Goal: Communication & Community: Answer question/provide support

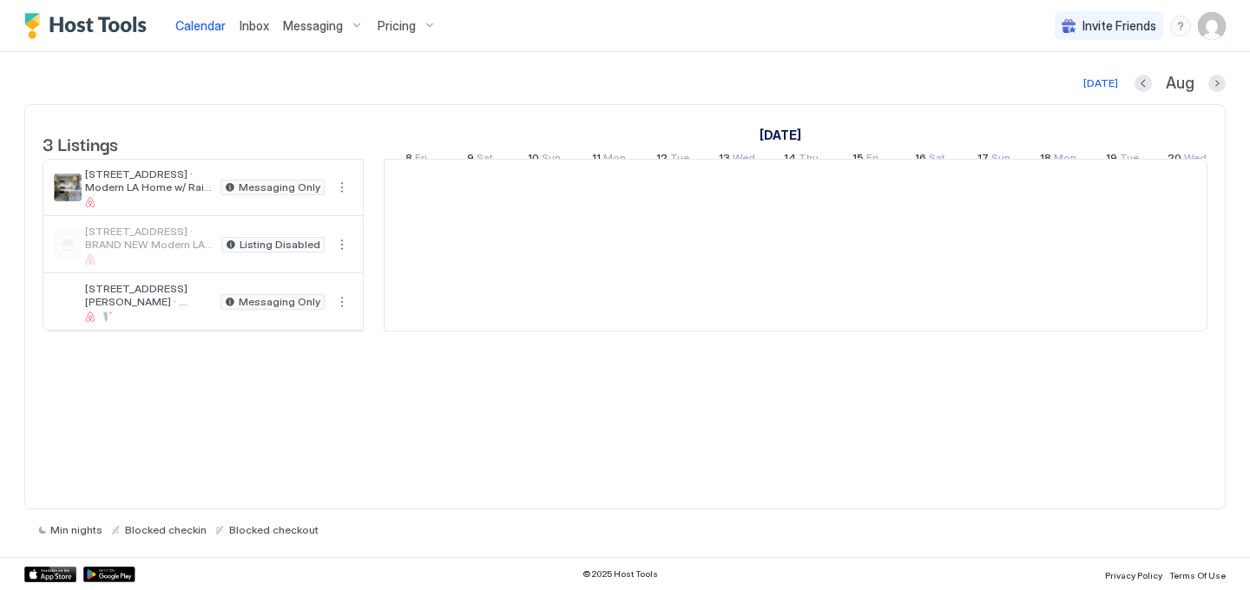
scroll to position [0, 964]
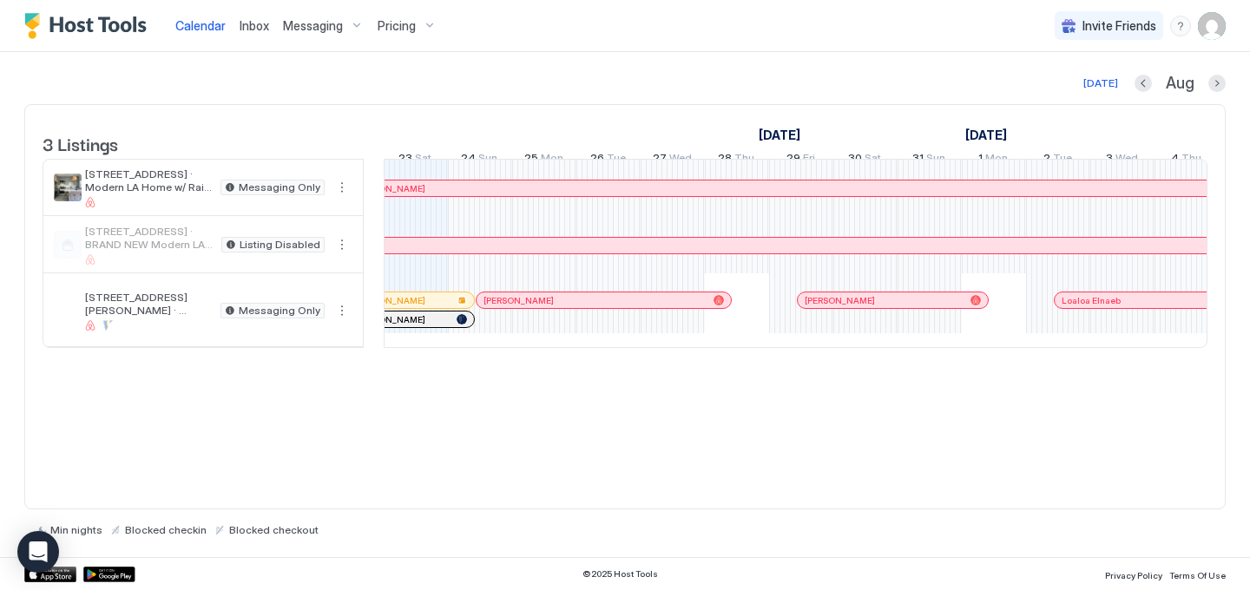
click at [251, 26] on span "Inbox" at bounding box center [255, 25] width 30 height 15
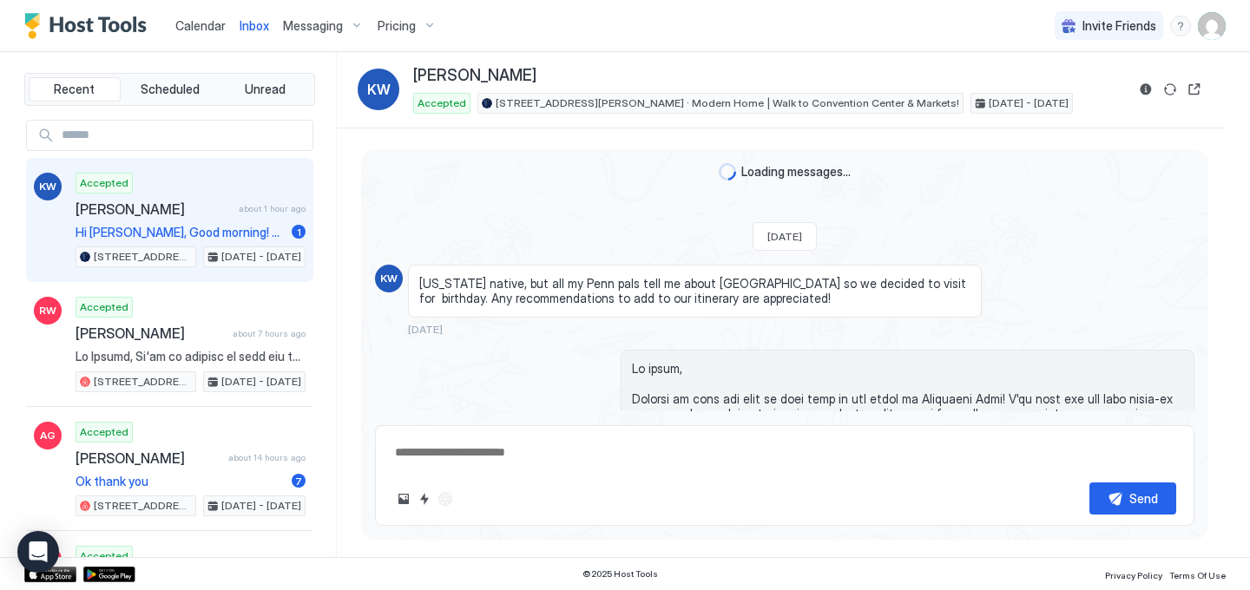
scroll to position [3240, 0]
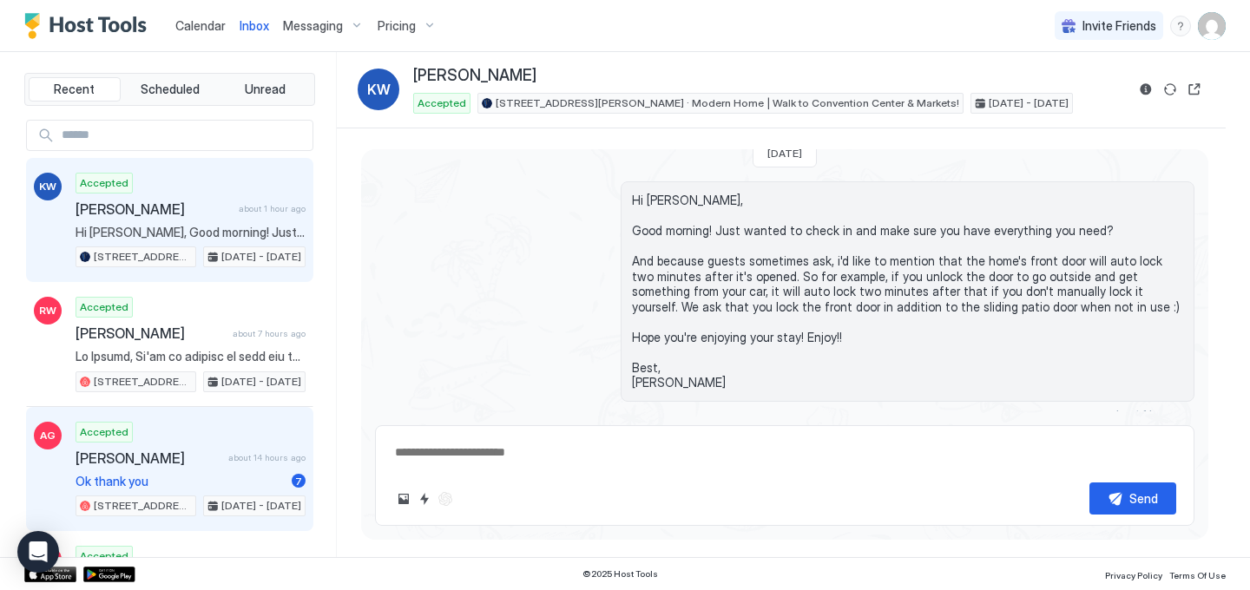
click at [161, 463] on span "[PERSON_NAME]" at bounding box center [149, 458] width 146 height 17
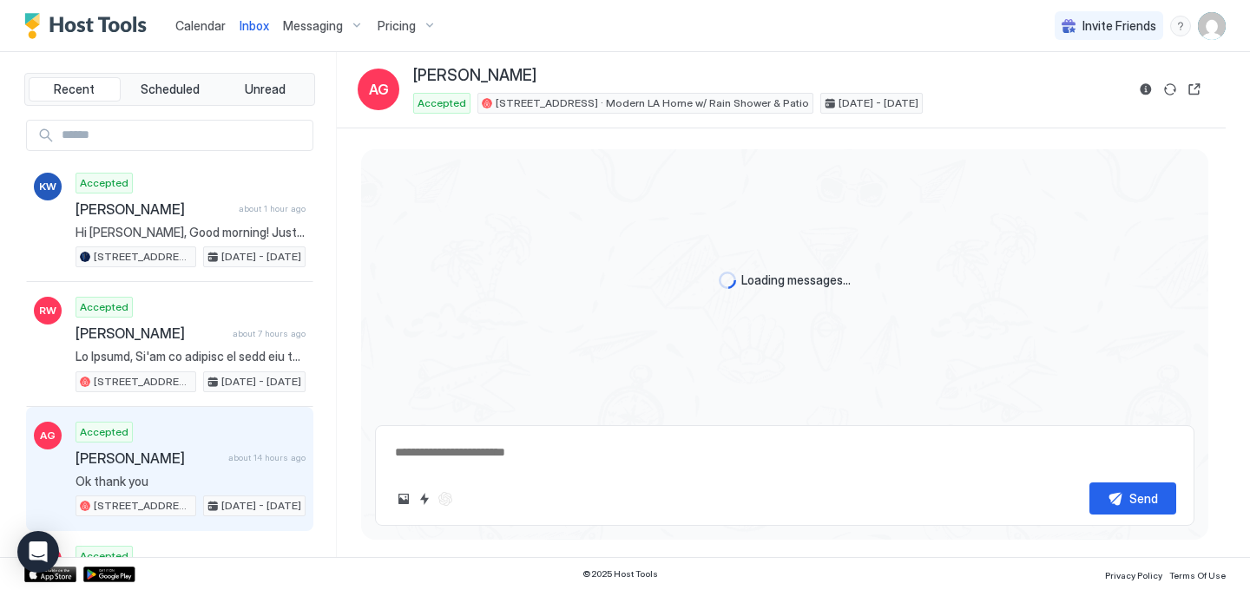
scroll to position [3299, 0]
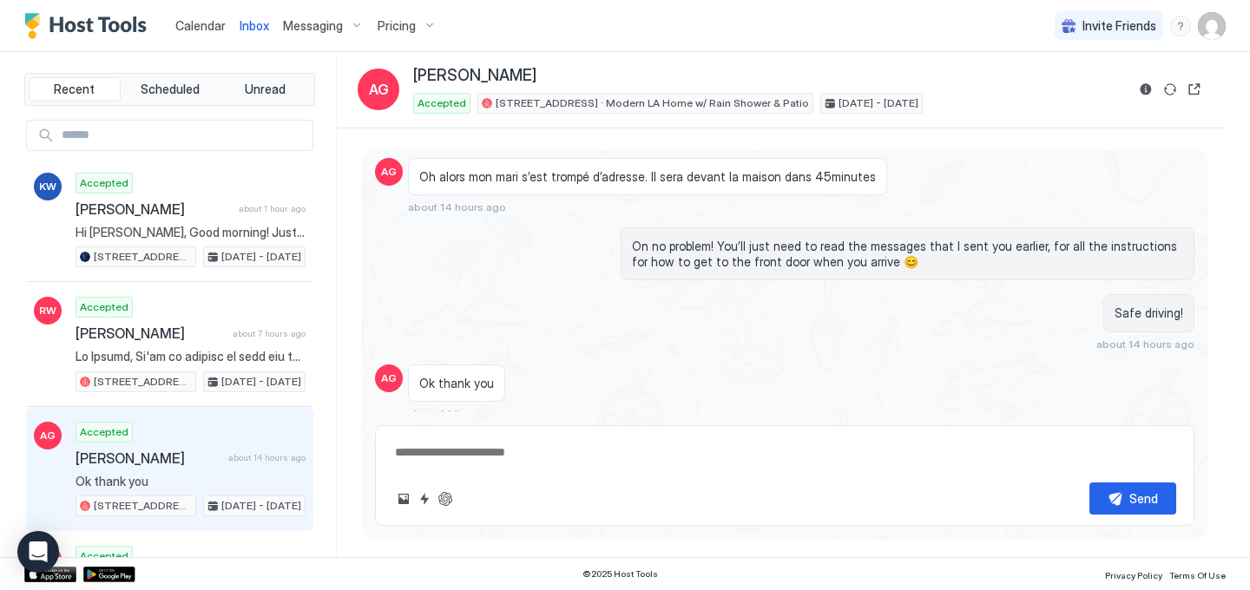
click at [1101, 437] on div "Scheduled Messages" at bounding box center [1115, 446] width 118 height 18
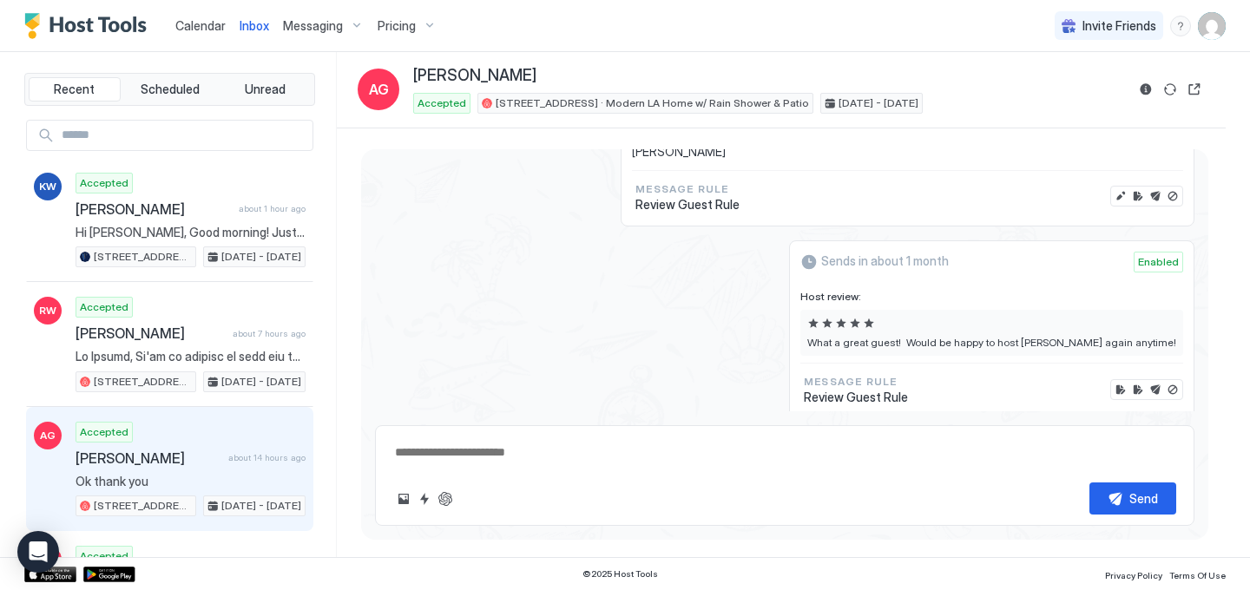
type textarea "*"
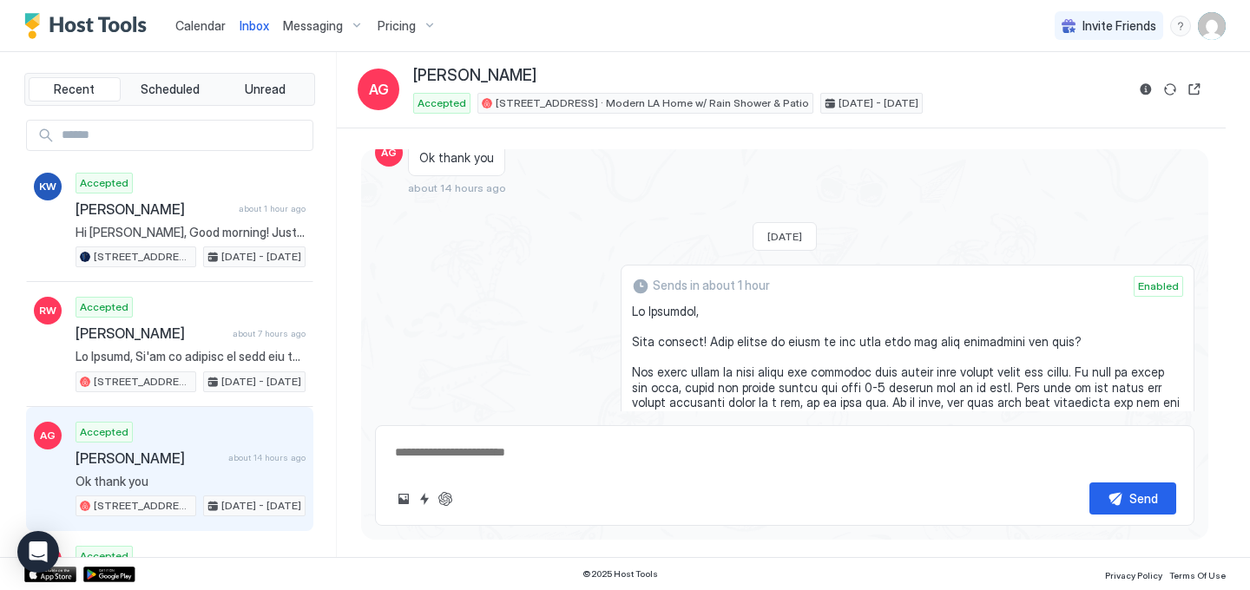
scroll to position [3989, 0]
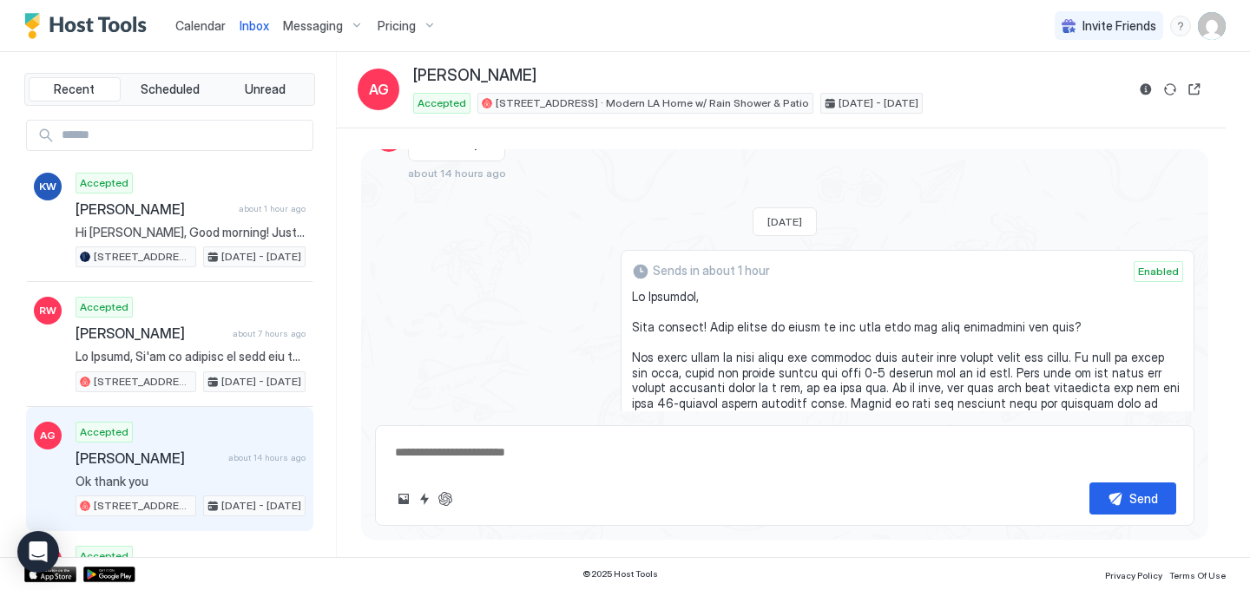
click at [838, 325] on span at bounding box center [907, 532] width 551 height 486
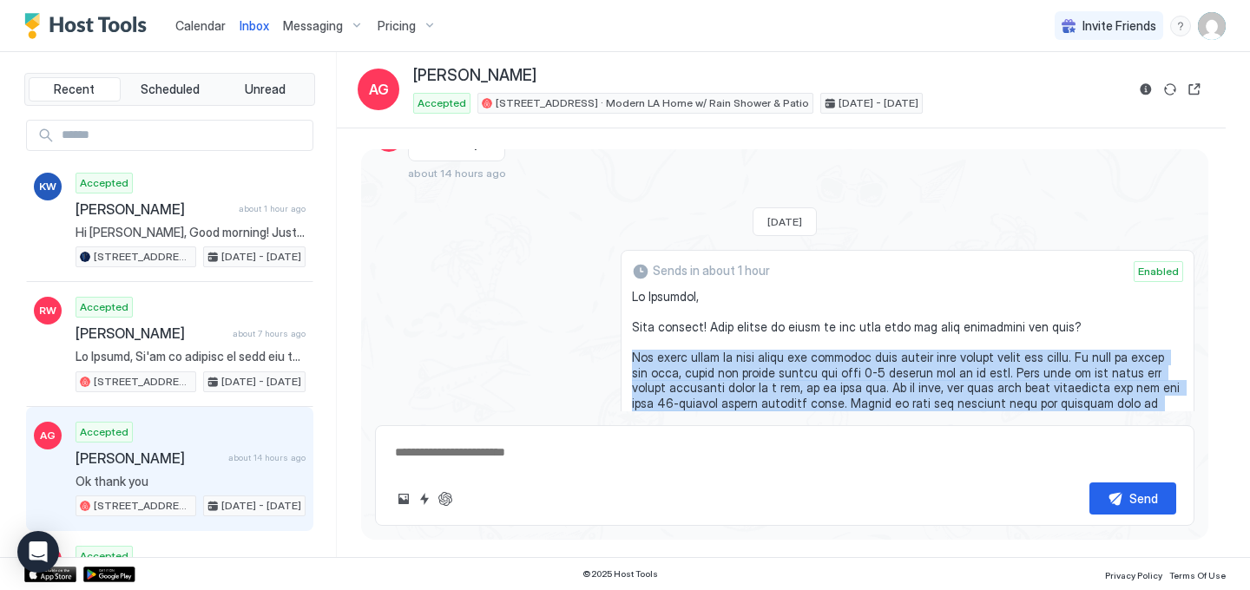
click at [838, 325] on span at bounding box center [907, 532] width 551 height 486
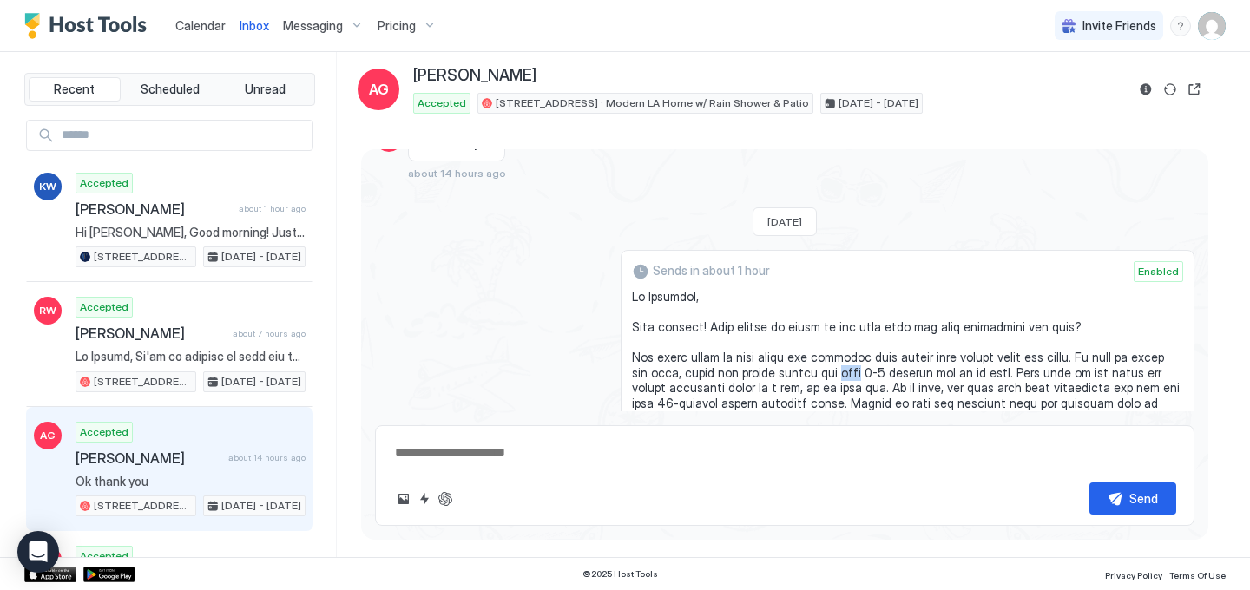
click at [838, 325] on span at bounding box center [907, 532] width 551 height 486
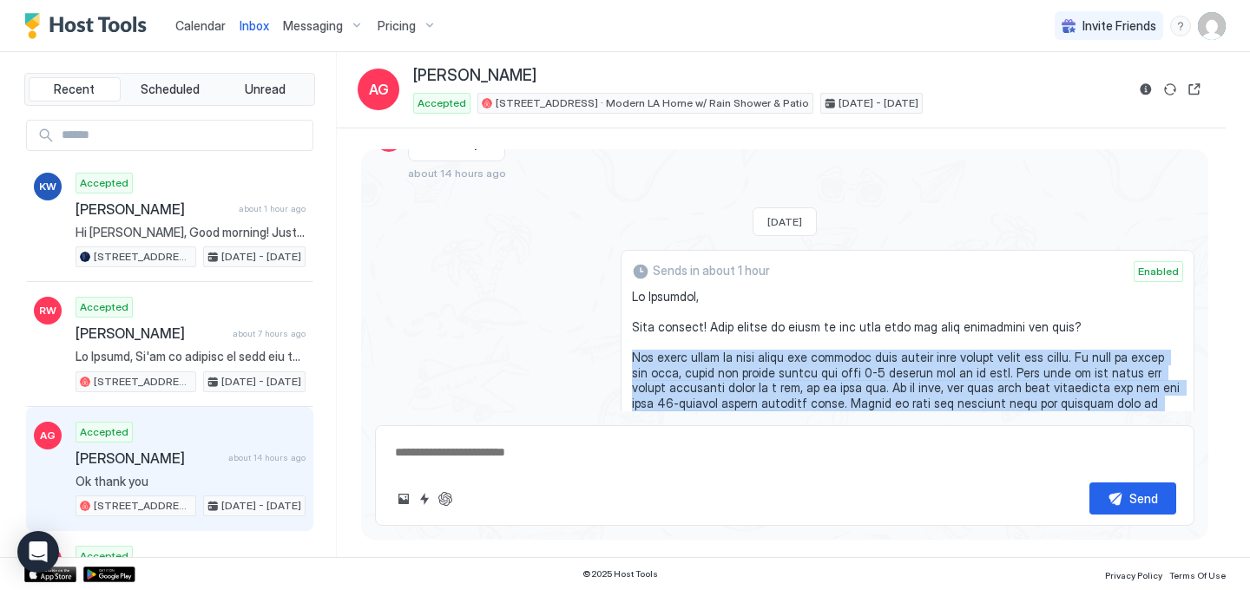
click at [838, 325] on span at bounding box center [907, 532] width 551 height 486
click at [802, 322] on span at bounding box center [907, 532] width 551 height 486
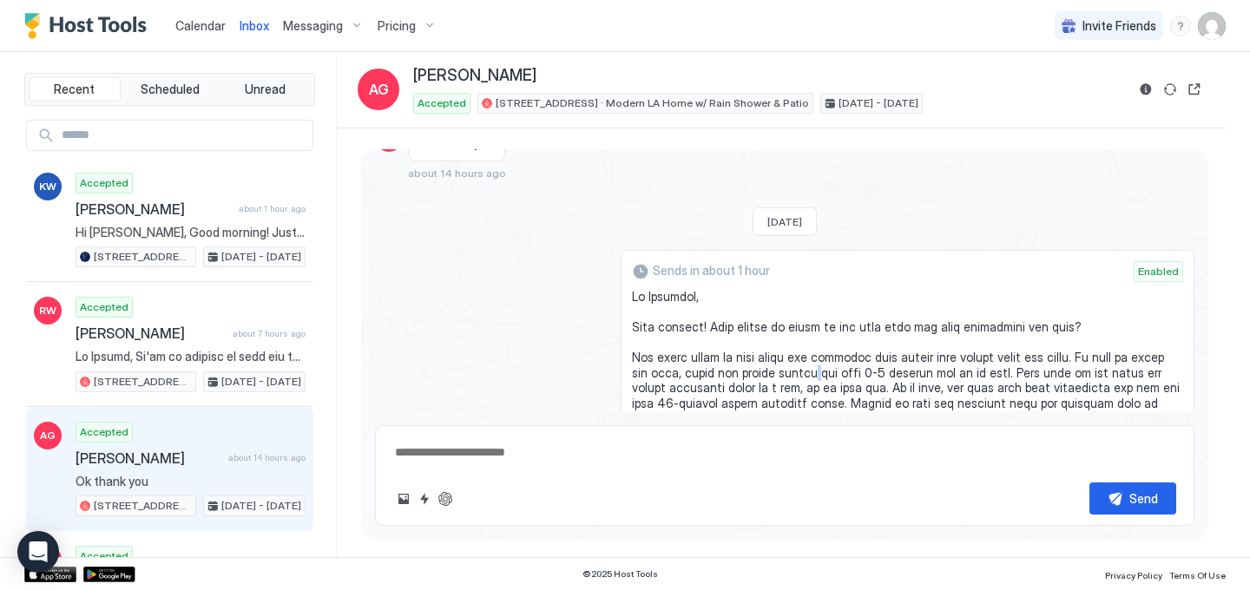
click at [802, 322] on span at bounding box center [907, 532] width 551 height 486
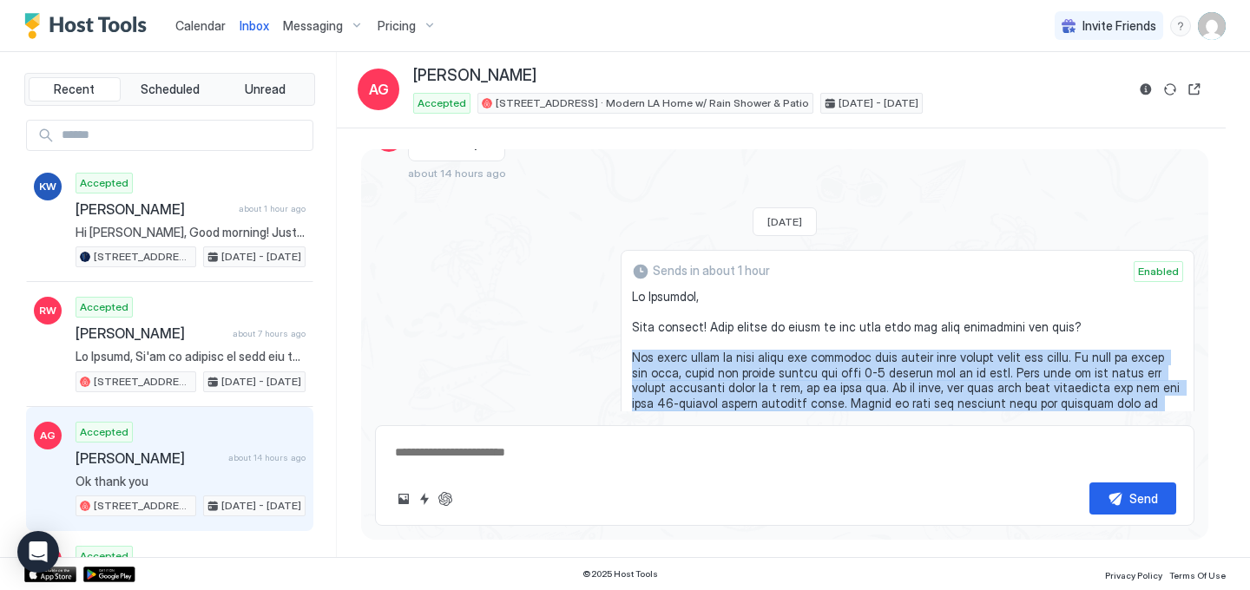
click at [802, 322] on span at bounding box center [907, 532] width 551 height 486
click at [783, 326] on span at bounding box center [907, 532] width 551 height 486
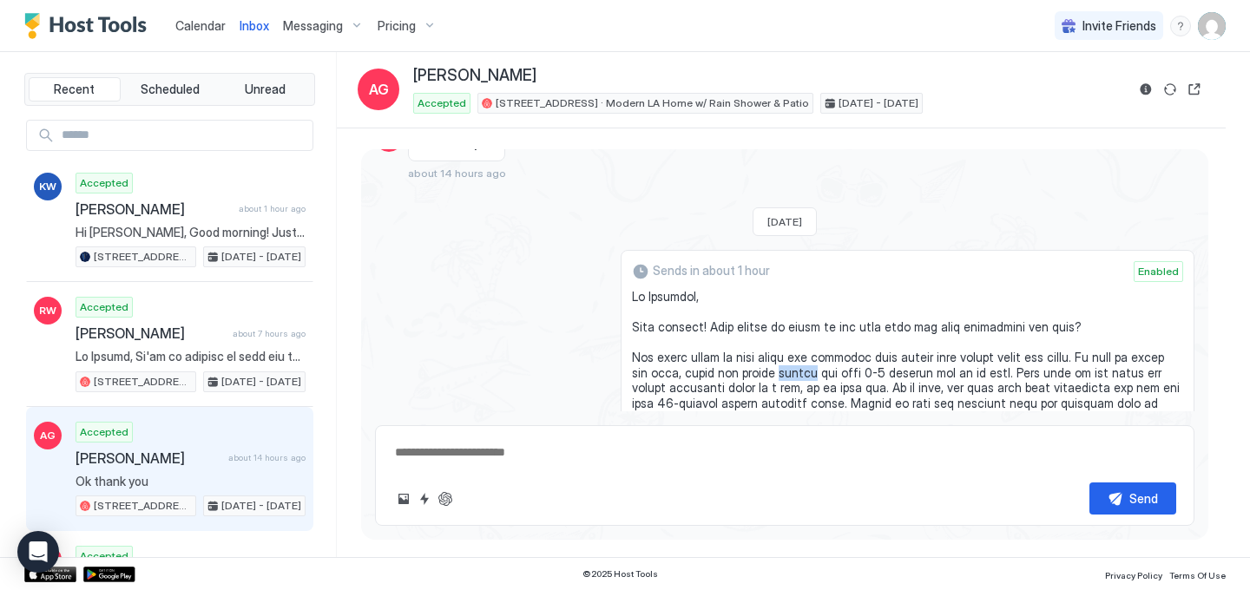
click at [783, 326] on span at bounding box center [907, 532] width 551 height 486
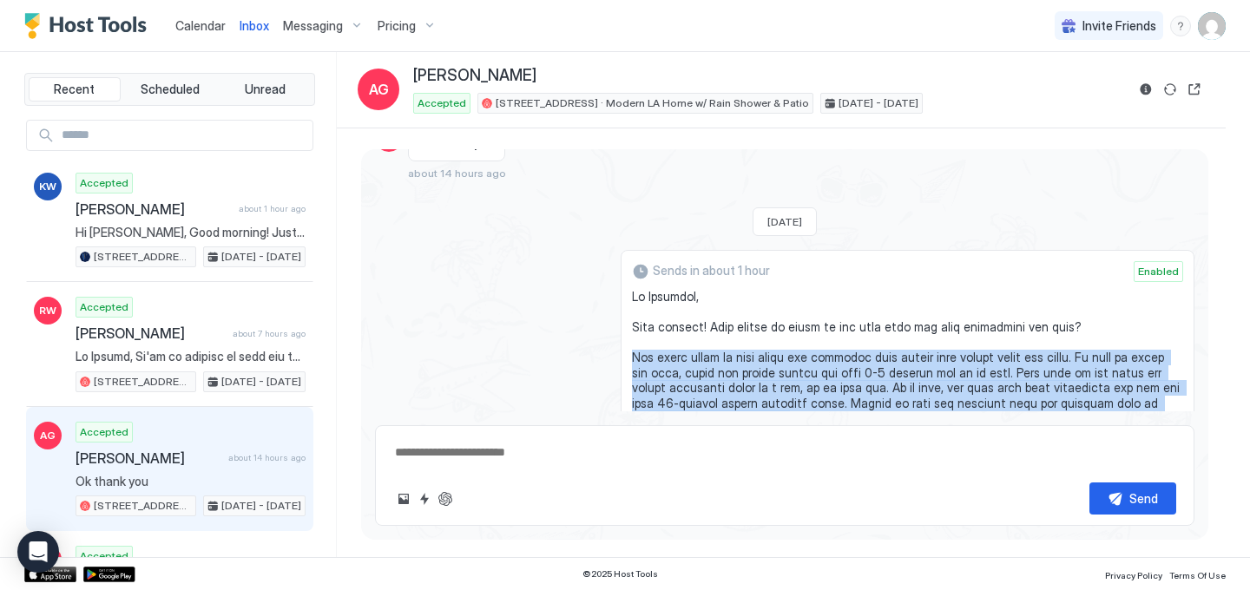
click at [783, 326] on span at bounding box center [907, 532] width 551 height 486
click at [769, 329] on span at bounding box center [907, 532] width 551 height 486
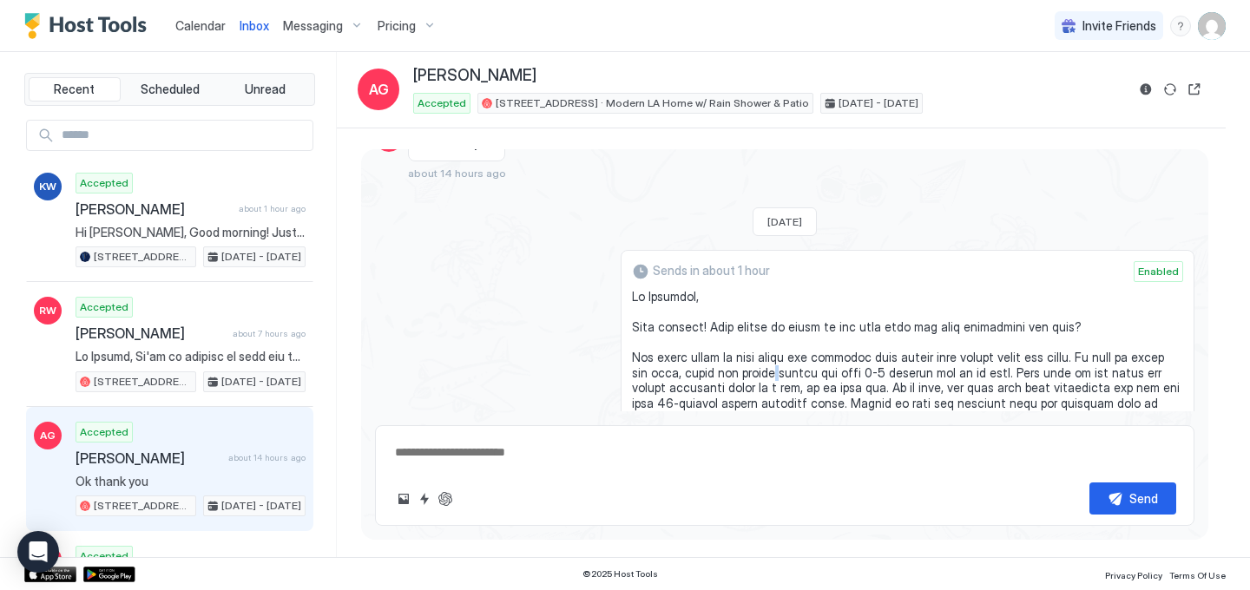
click at [769, 329] on span at bounding box center [907, 532] width 551 height 486
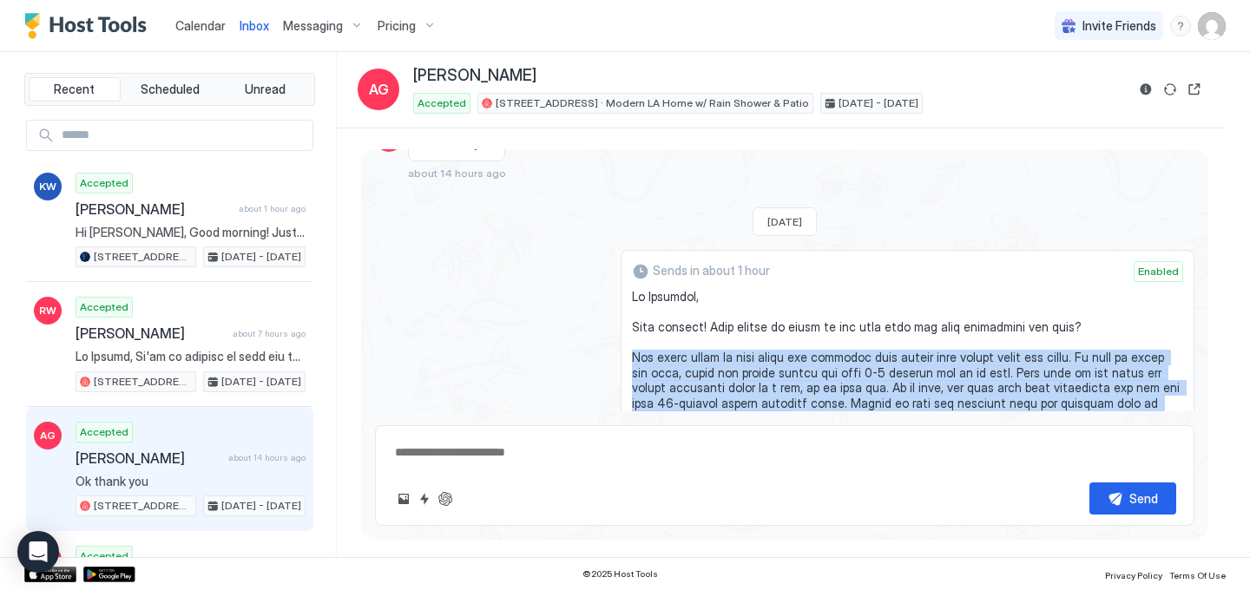
click at [769, 329] on span at bounding box center [907, 532] width 551 height 486
click at [793, 342] on span at bounding box center [907, 532] width 551 height 486
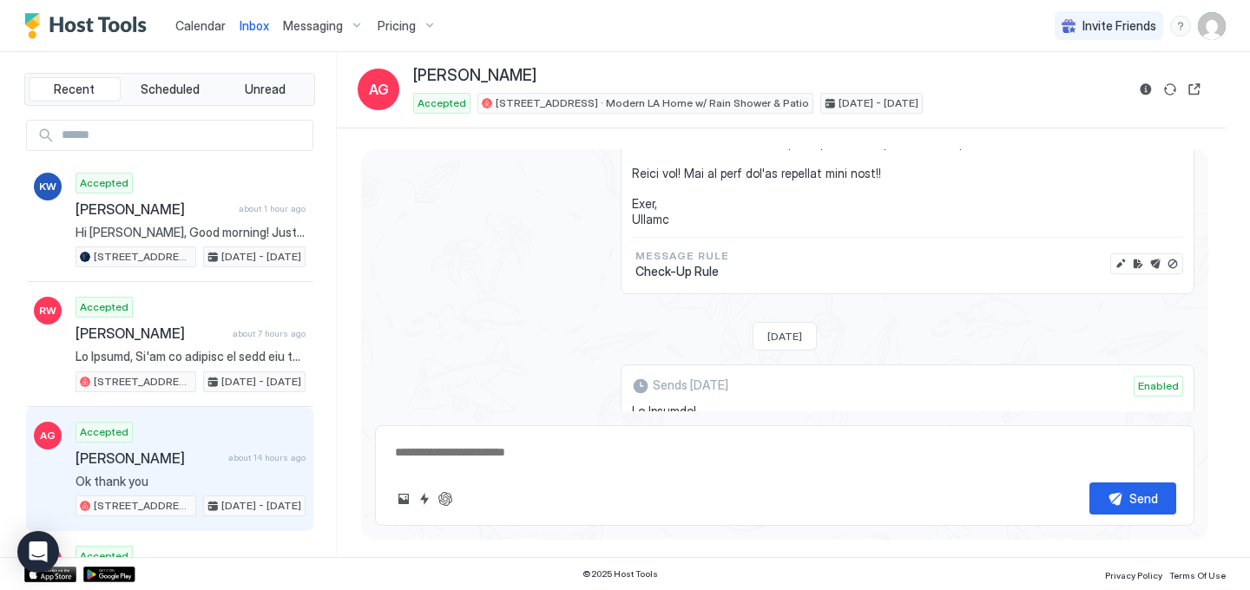
scroll to position [4536, 0]
click at [1121, 257] on button "Edit message" at bounding box center [1120, 265] width 17 height 17
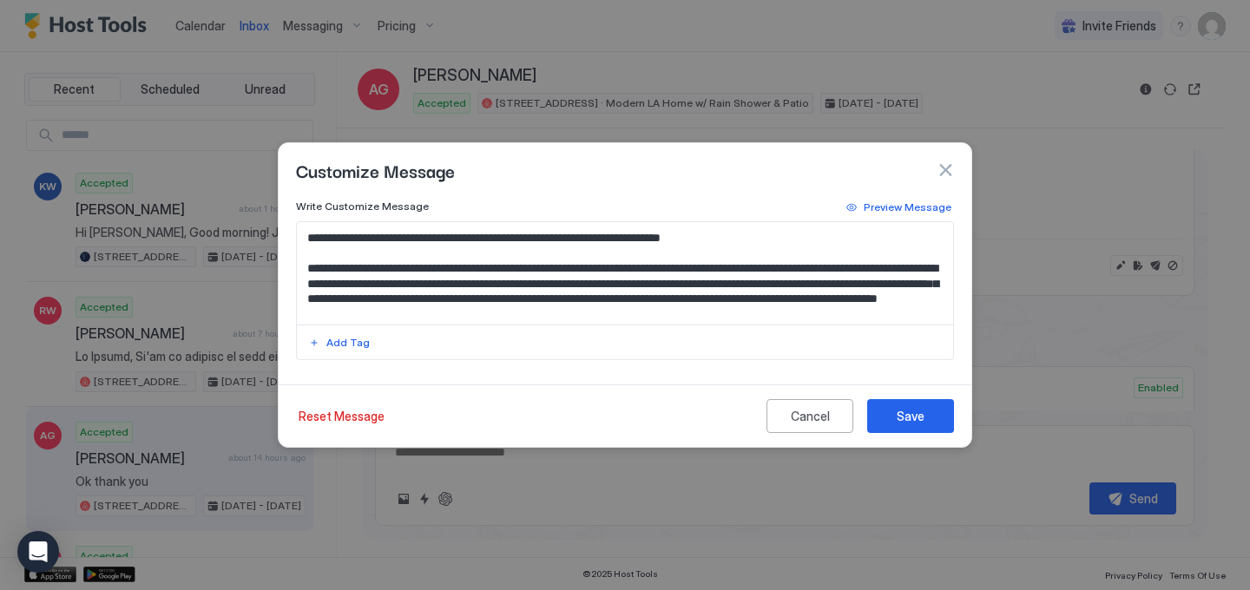
scroll to position [32, 0]
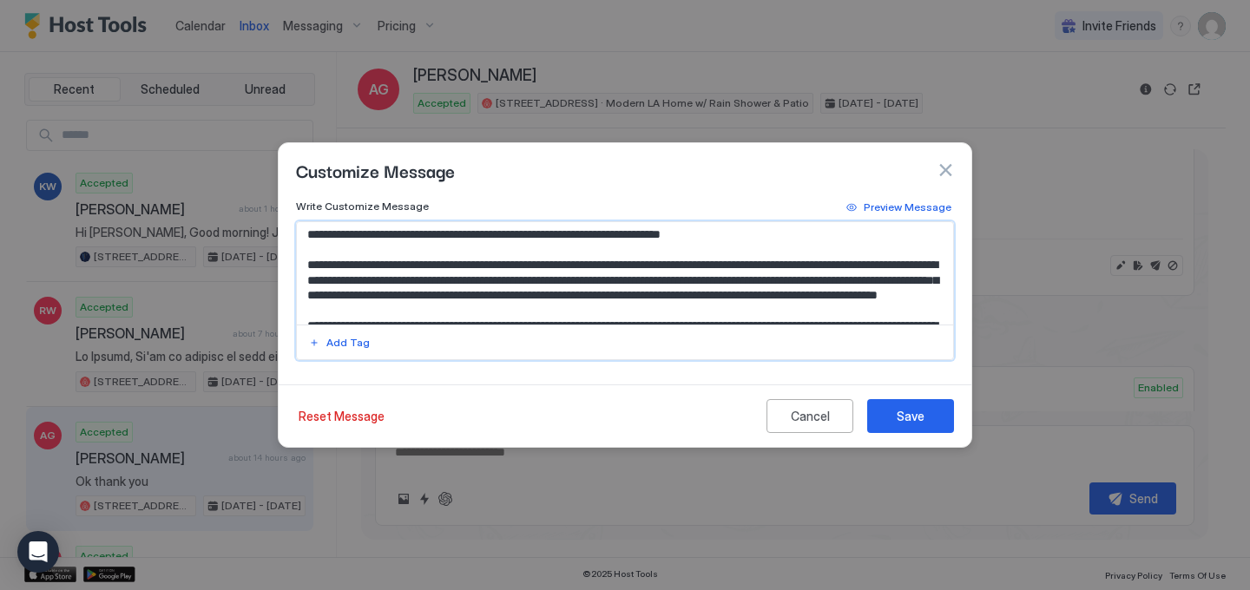
click at [437, 283] on textarea "Input Field" at bounding box center [625, 273] width 656 height 102
click at [561, 281] on textarea "Input Field" at bounding box center [625, 273] width 656 height 102
click at [555, 281] on textarea "Input Field" at bounding box center [625, 273] width 656 height 102
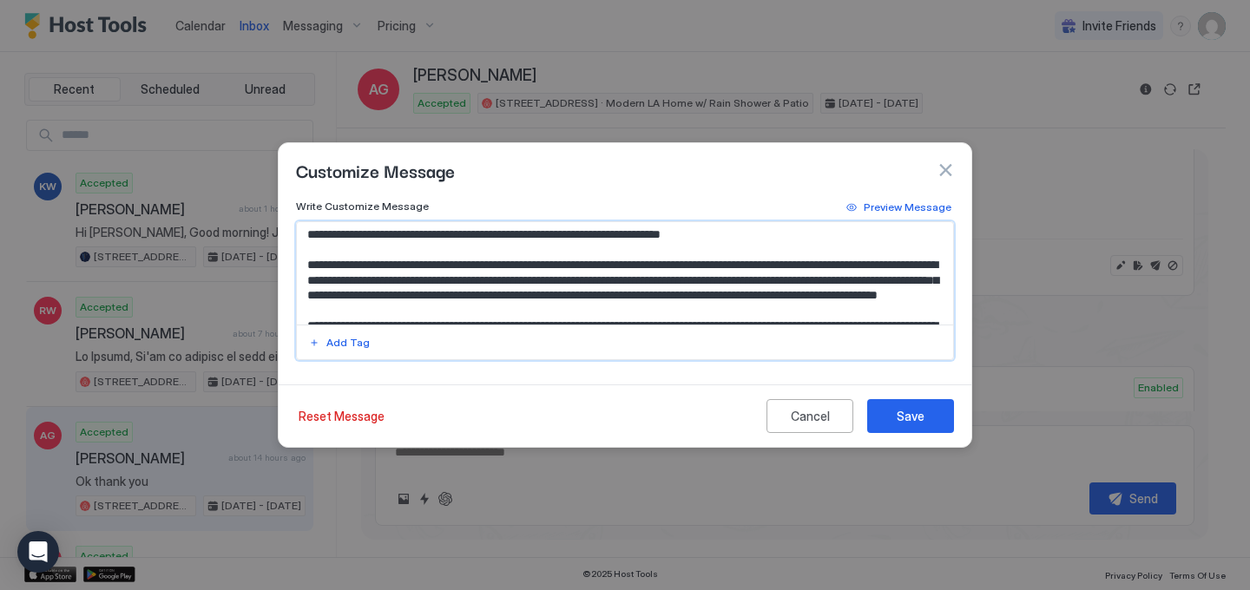
click at [555, 281] on textarea "Input Field" at bounding box center [625, 273] width 656 height 102
click at [582, 299] on textarea "Input Field" at bounding box center [625, 273] width 656 height 102
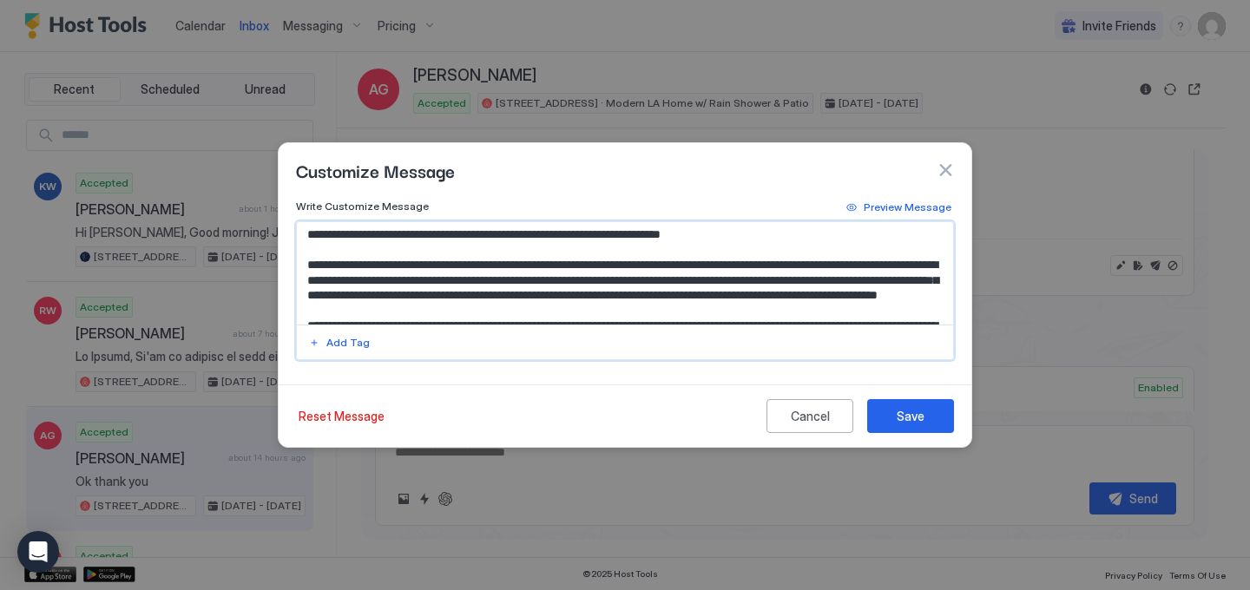
click at [600, 300] on textarea "Input Field" at bounding box center [625, 273] width 656 height 102
click at [641, 307] on textarea "Input Field" at bounding box center [625, 273] width 656 height 102
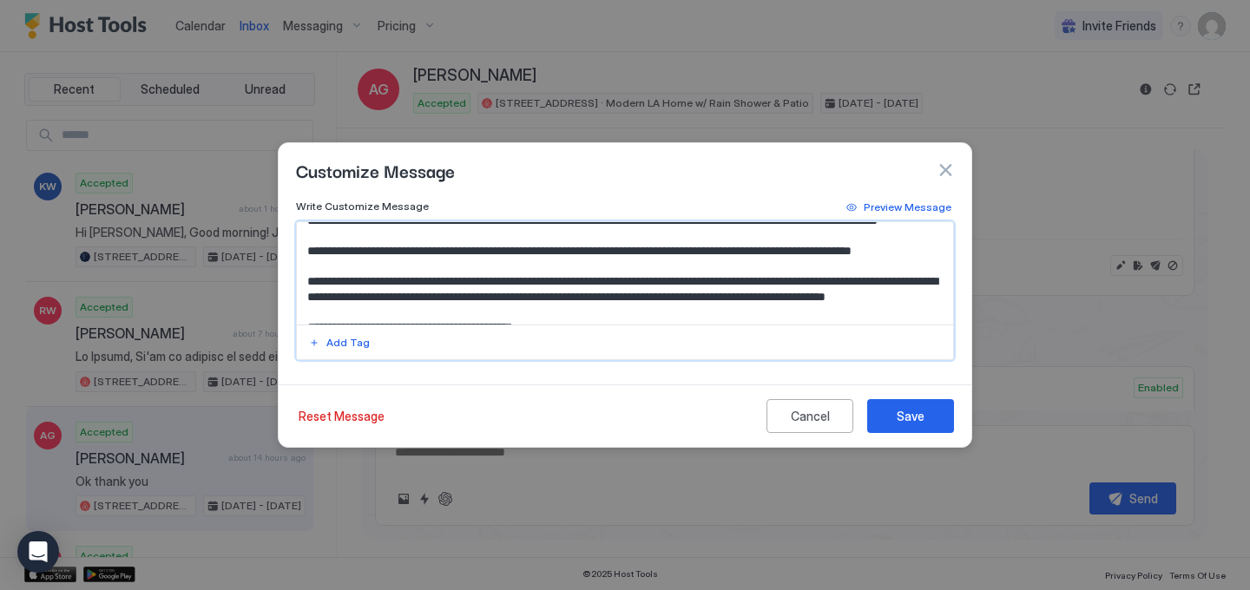
scroll to position [122, 0]
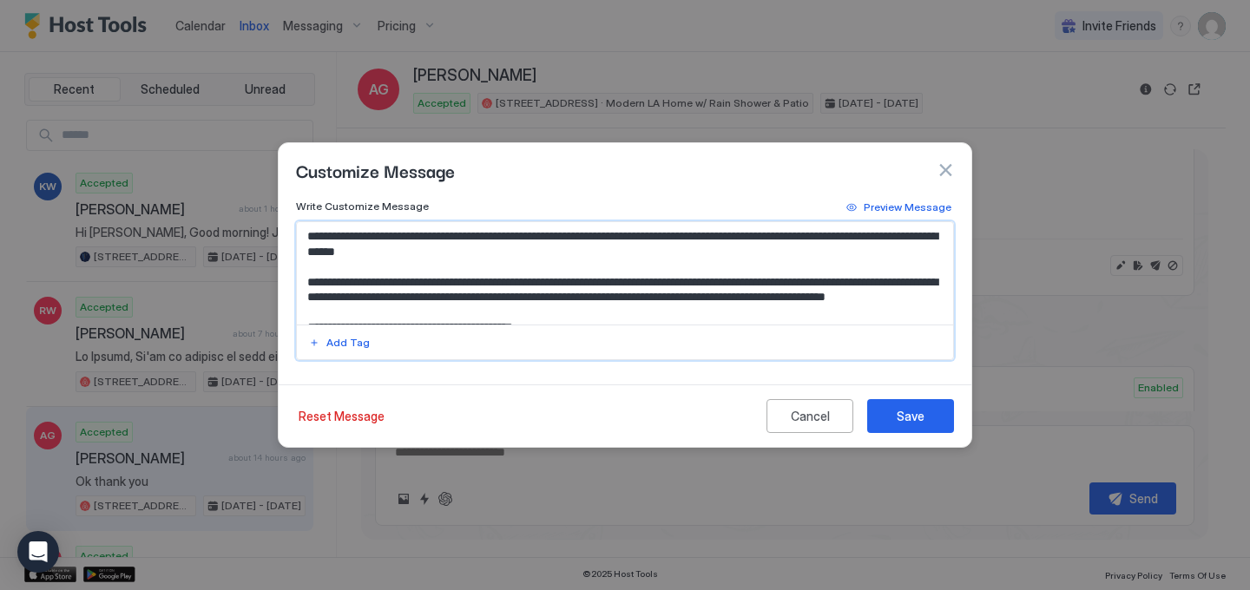
click at [437, 253] on textarea "Input Field" at bounding box center [625, 273] width 656 height 102
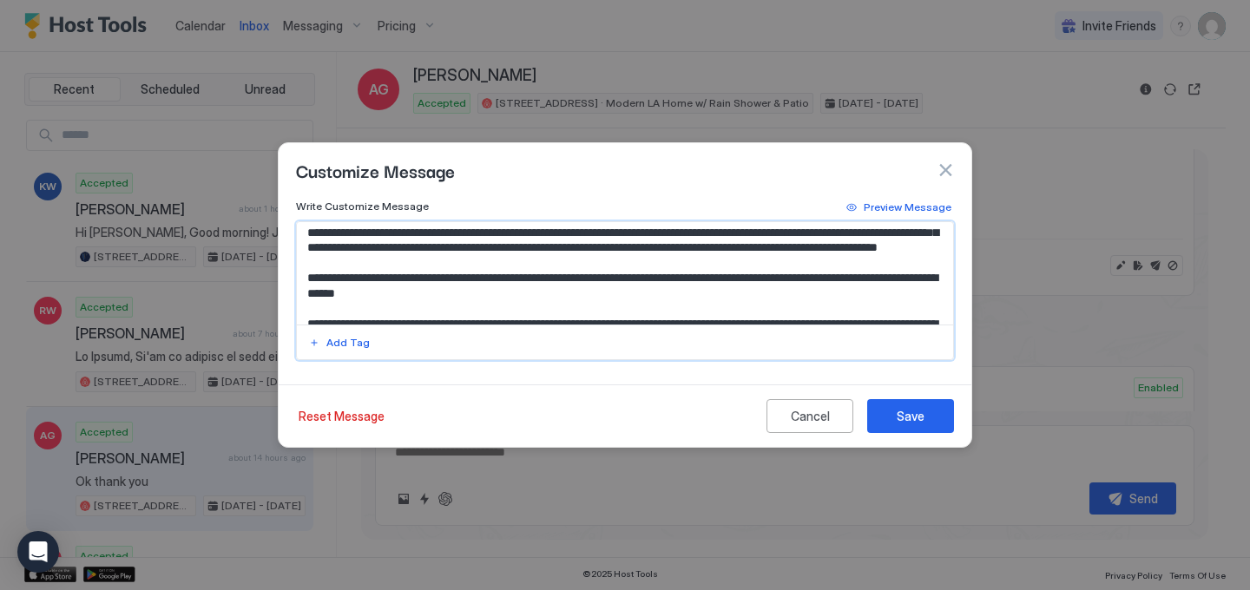
scroll to position [89, 0]
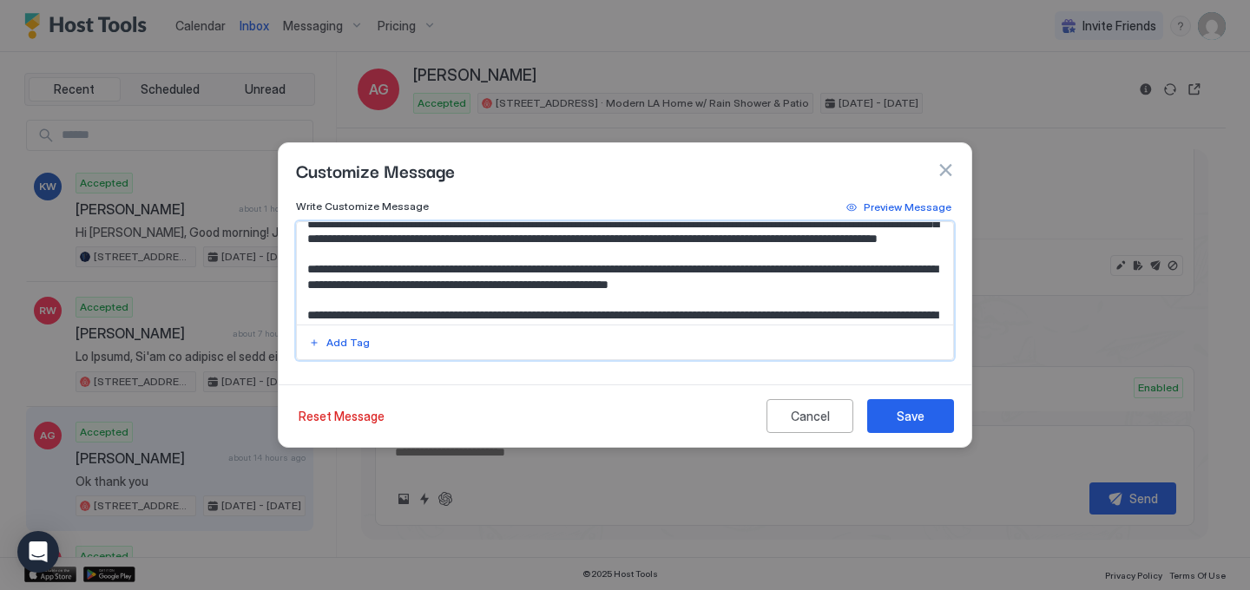
type textarea "**********"
type textarea "*"
type textarea "**********"
type textarea "*"
type textarea "**********"
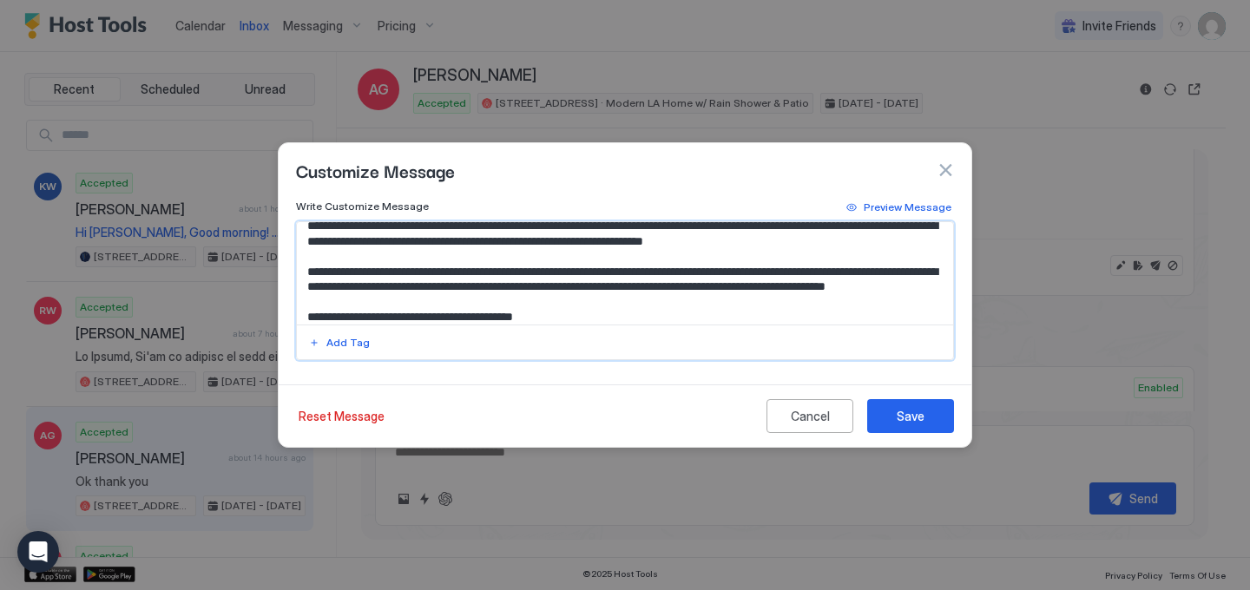
type textarea "*"
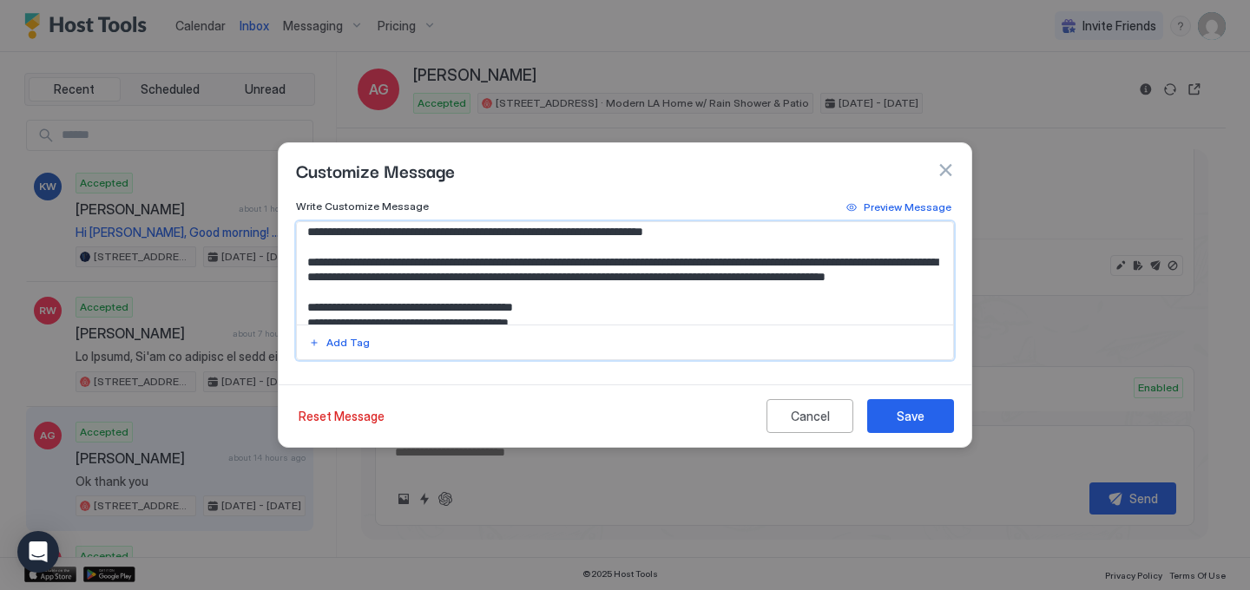
click at [319, 279] on textarea "Input Field" at bounding box center [625, 273] width 656 height 102
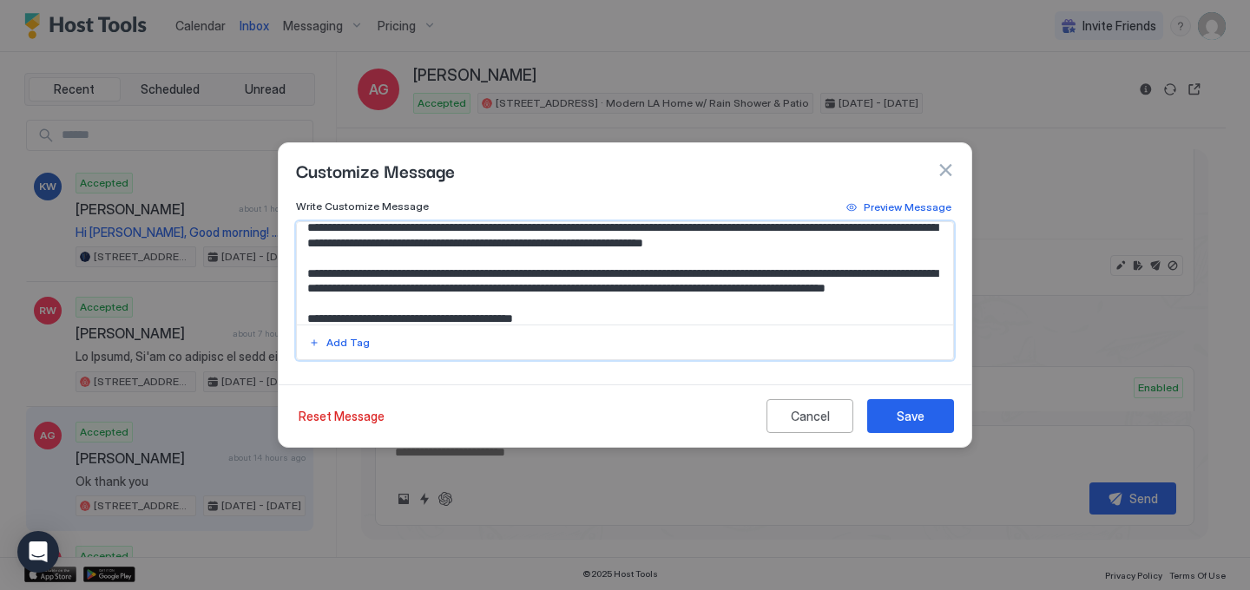
scroll to position [116, 0]
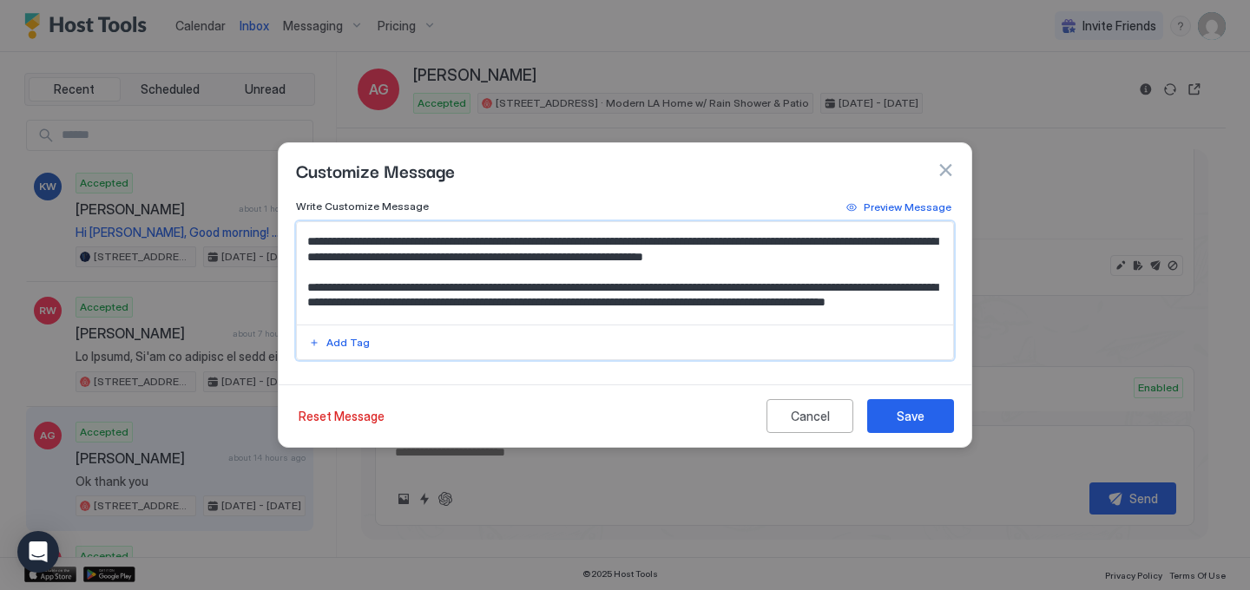
click at [317, 255] on textarea "Input Field" at bounding box center [625, 273] width 656 height 102
click at [471, 268] on textarea "Input Field" at bounding box center [625, 273] width 656 height 102
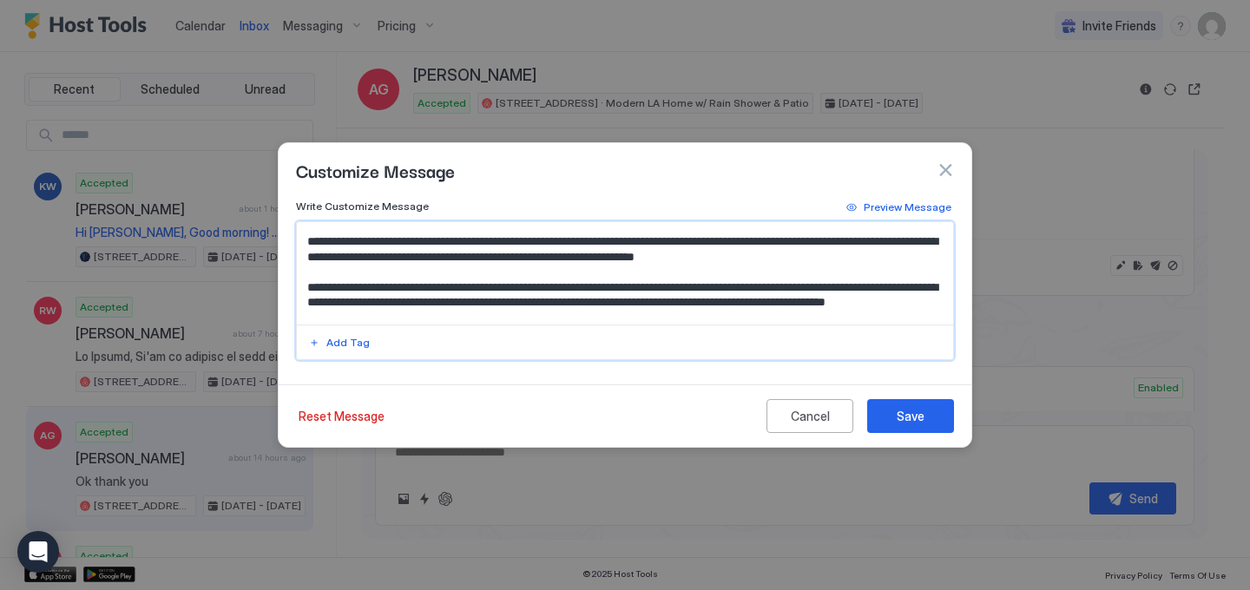
click at [446, 272] on textarea "Input Field" at bounding box center [625, 273] width 656 height 102
click at [829, 260] on textarea "Input Field" at bounding box center [625, 273] width 656 height 102
drag, startPoint x: 618, startPoint y: 270, endPoint x: 624, endPoint y: 282, distance: 13.6
click at [624, 282] on textarea "Input Field" at bounding box center [625, 273] width 656 height 102
click at [620, 278] on textarea "Input Field" at bounding box center [625, 273] width 656 height 102
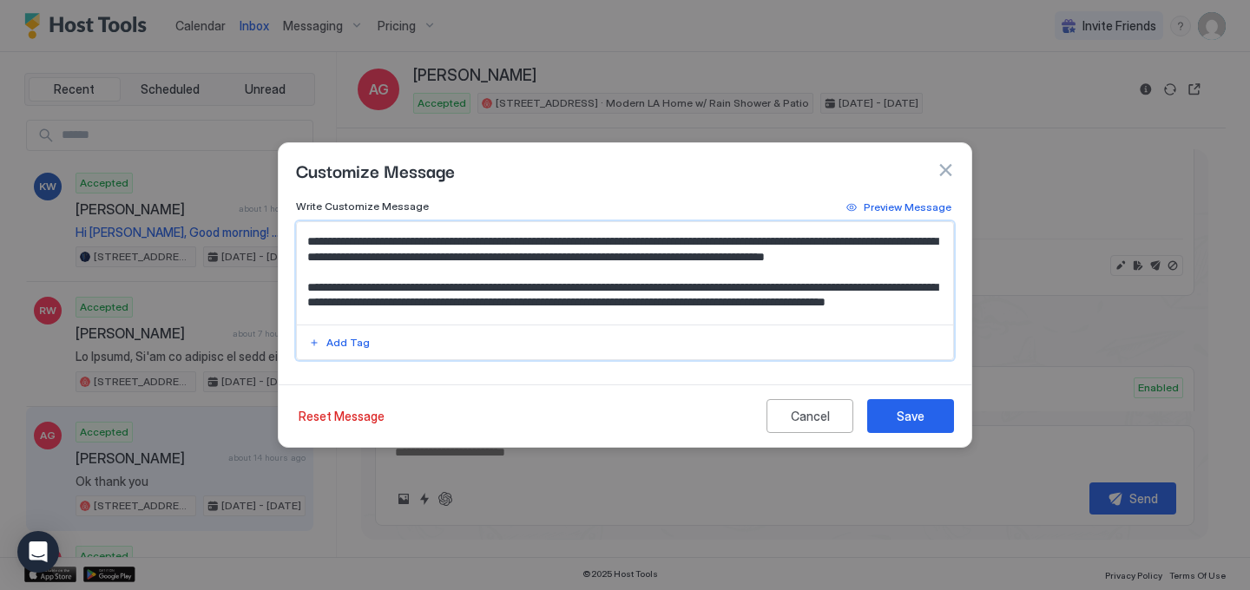
click at [917, 272] on textarea "Input Field" at bounding box center [625, 273] width 656 height 102
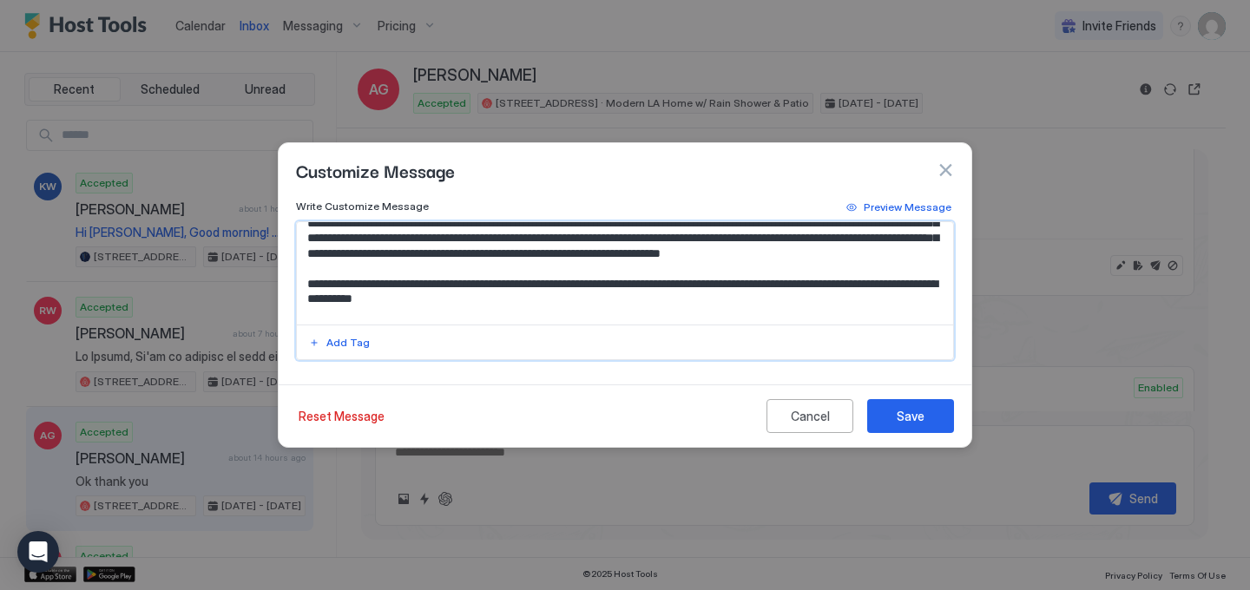
scroll to position [303, 0]
click at [504, 277] on textarea "Input Field" at bounding box center [625, 273] width 656 height 102
click at [487, 279] on textarea "Input Field" at bounding box center [625, 273] width 656 height 102
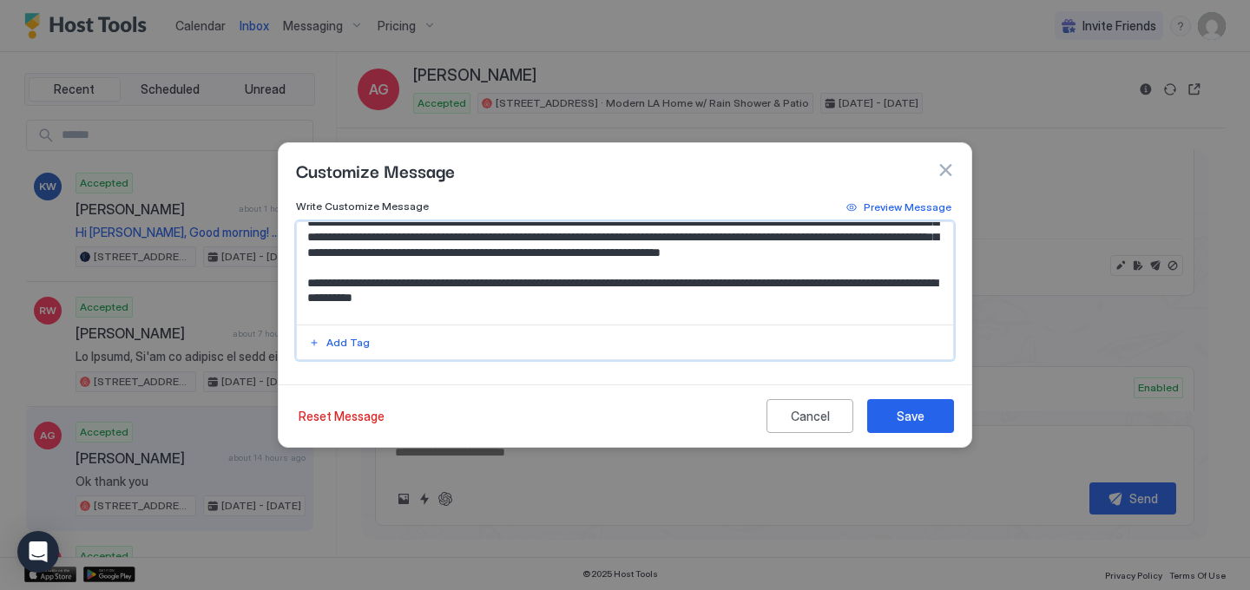
click at [487, 279] on textarea "Input Field" at bounding box center [625, 273] width 656 height 102
click at [498, 283] on textarea "Input Field" at bounding box center [625, 273] width 656 height 102
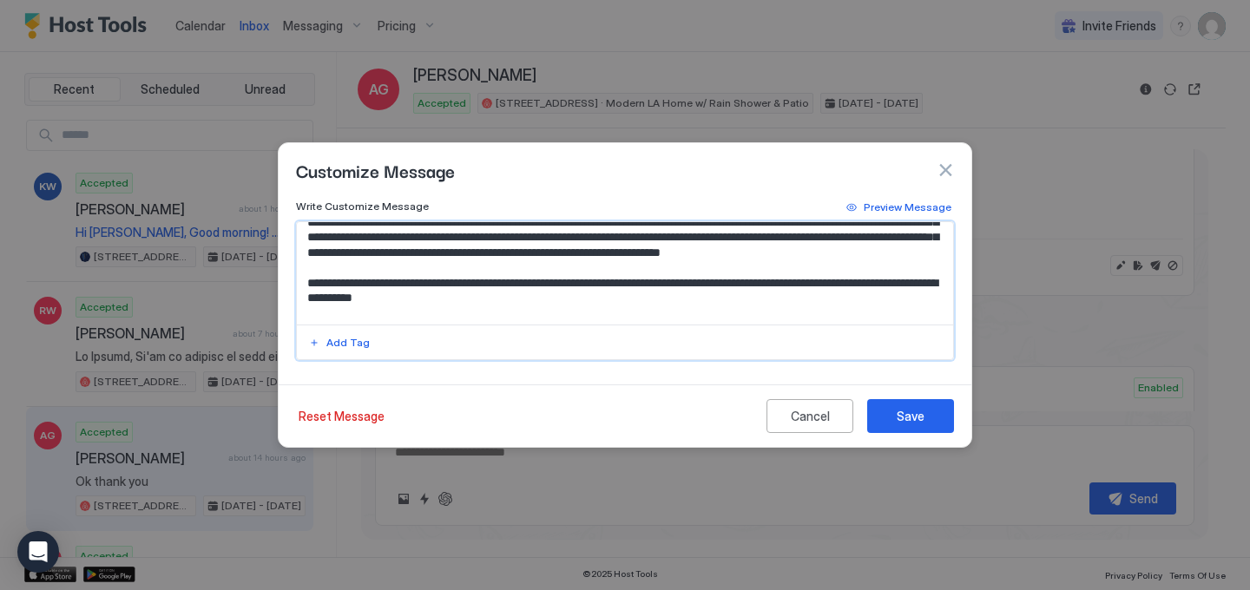
click at [483, 283] on textarea "Input Field" at bounding box center [625, 273] width 656 height 102
click at [520, 286] on textarea "Input Field" at bounding box center [625, 273] width 656 height 102
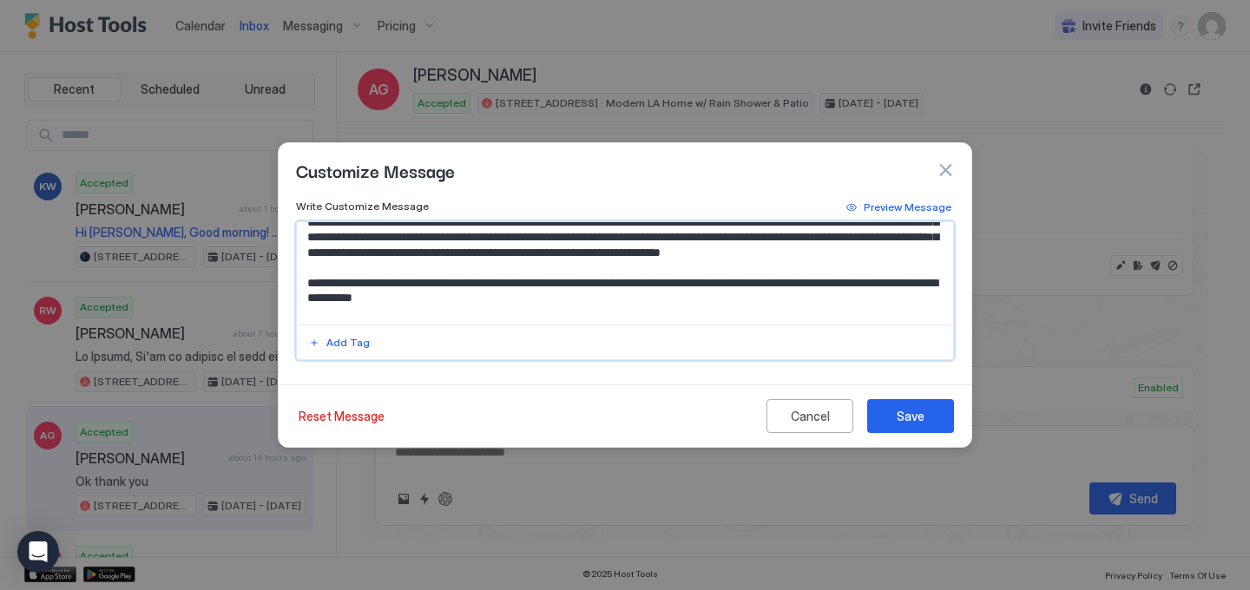
click at [520, 286] on textarea "Input Field" at bounding box center [625, 273] width 656 height 102
click at [573, 302] on textarea "Input Field" at bounding box center [625, 273] width 656 height 102
click at [587, 308] on textarea "Input Field" at bounding box center [625, 273] width 656 height 102
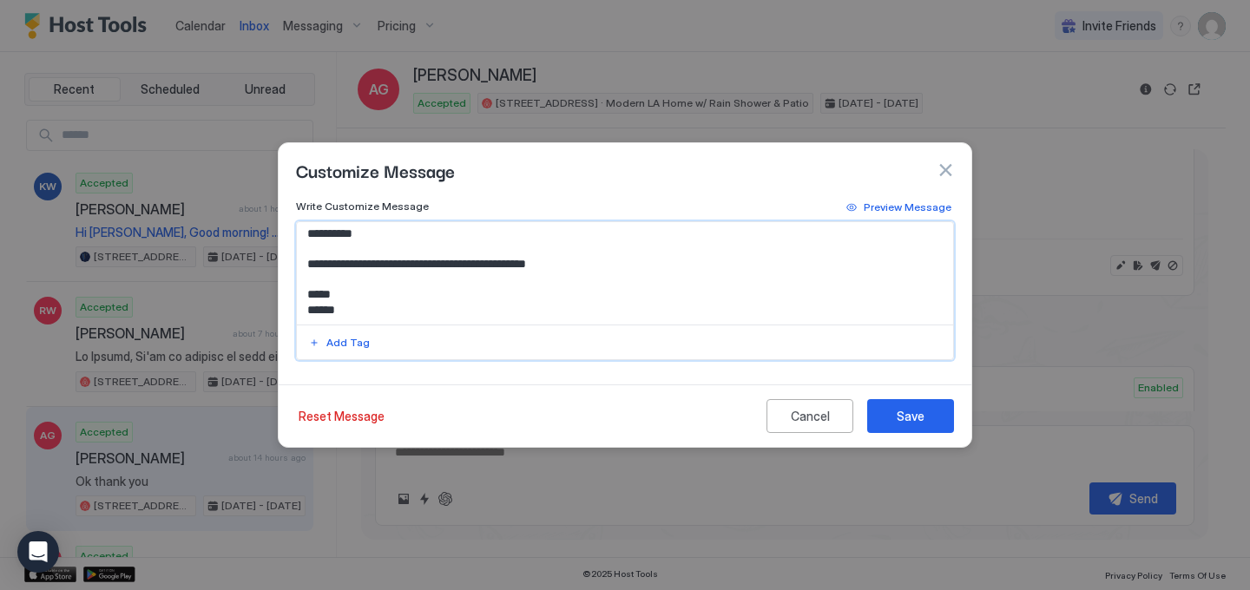
scroll to position [428, 0]
click at [597, 266] on textarea "Input Field" at bounding box center [625, 273] width 656 height 102
drag, startPoint x: 385, startPoint y: 273, endPoint x: 303, endPoint y: 268, distance: 81.7
click at [303, 268] on textarea "Input Field" at bounding box center [625, 273] width 656 height 102
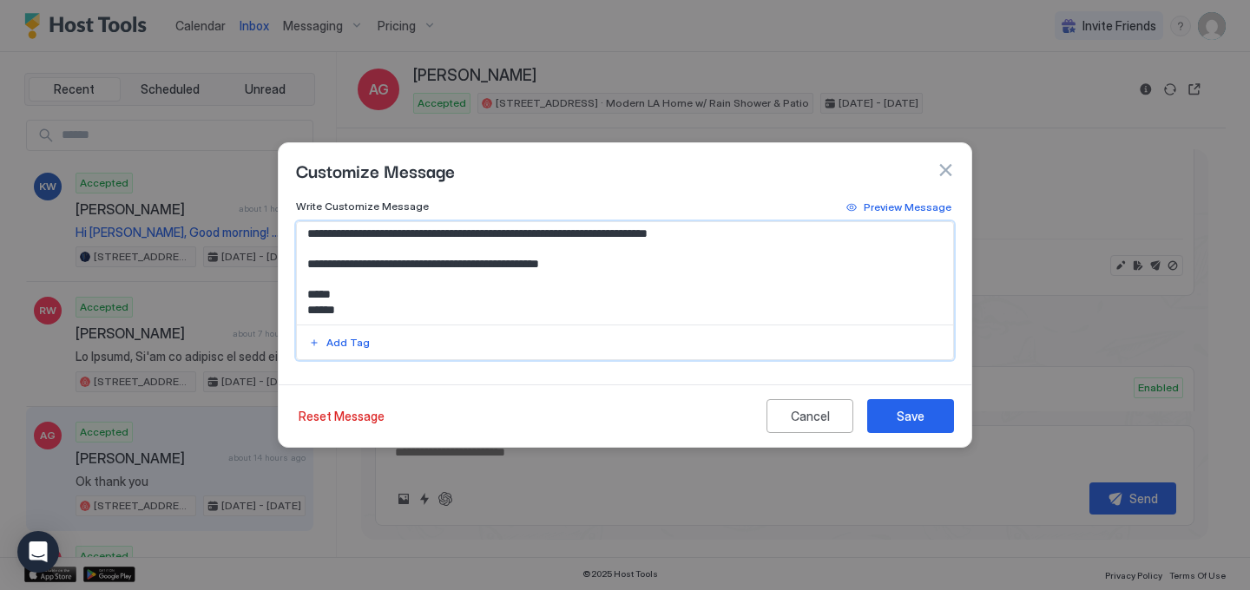
scroll to position [360, 0]
click at [821, 275] on textarea "Input Field" at bounding box center [625, 273] width 656 height 102
click at [775, 275] on textarea "Input Field" at bounding box center [625, 273] width 656 height 102
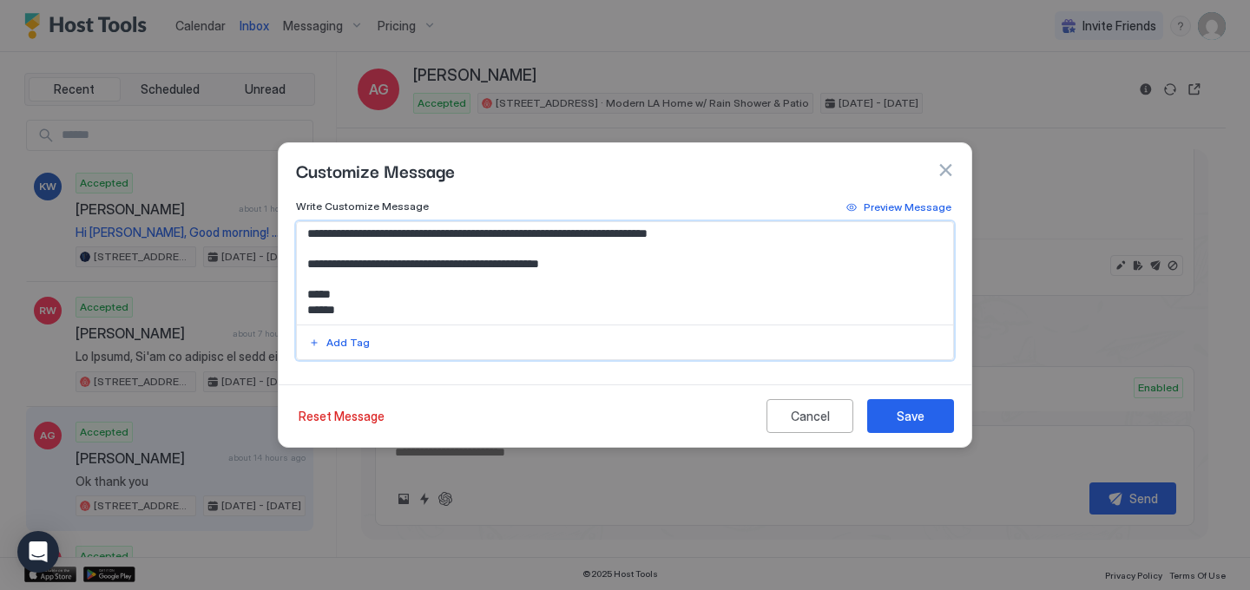
scroll to position [398, 0]
type textarea "**********"
click at [900, 423] on div "Save" at bounding box center [911, 416] width 28 height 18
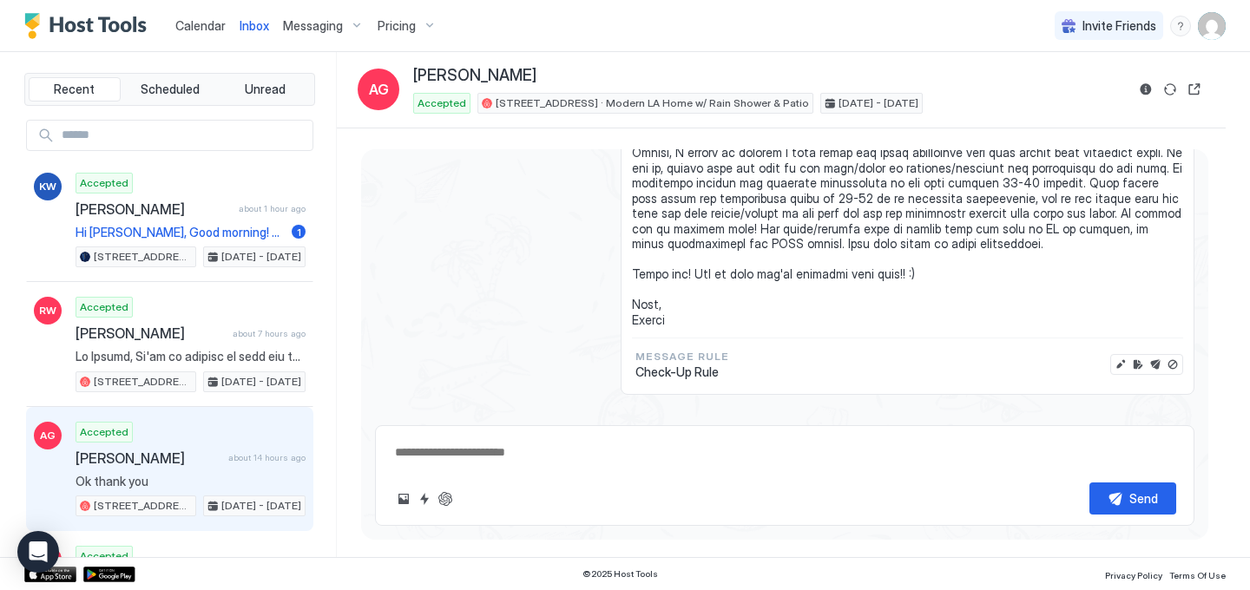
scroll to position [4474, 0]
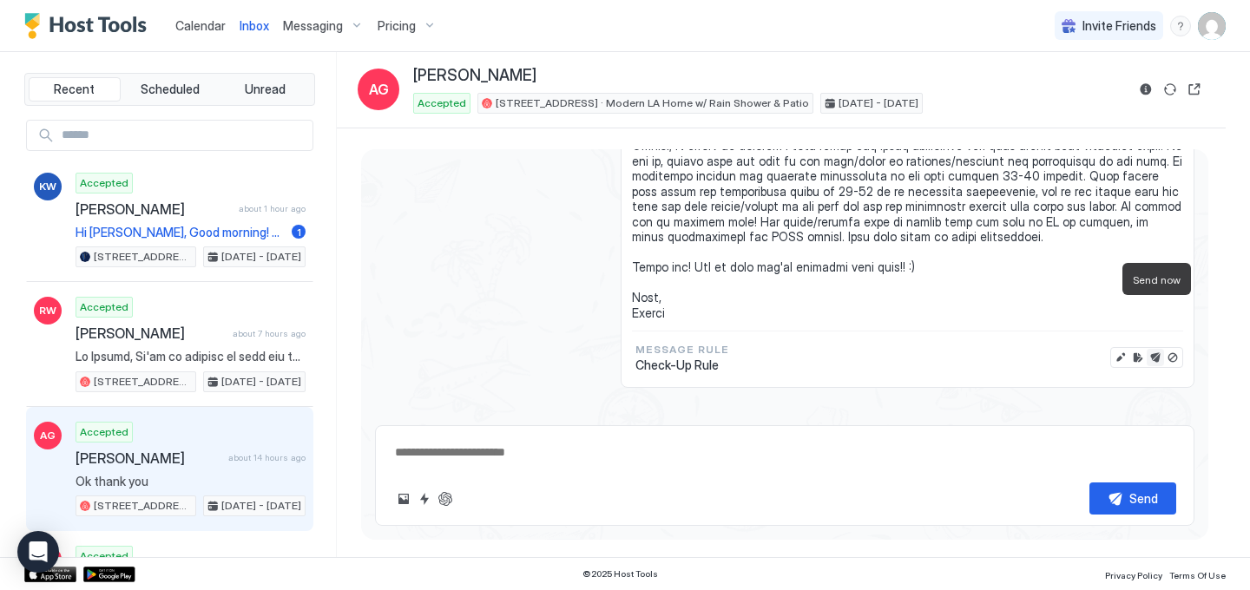
click at [1155, 349] on button "Send now" at bounding box center [1155, 357] width 17 height 17
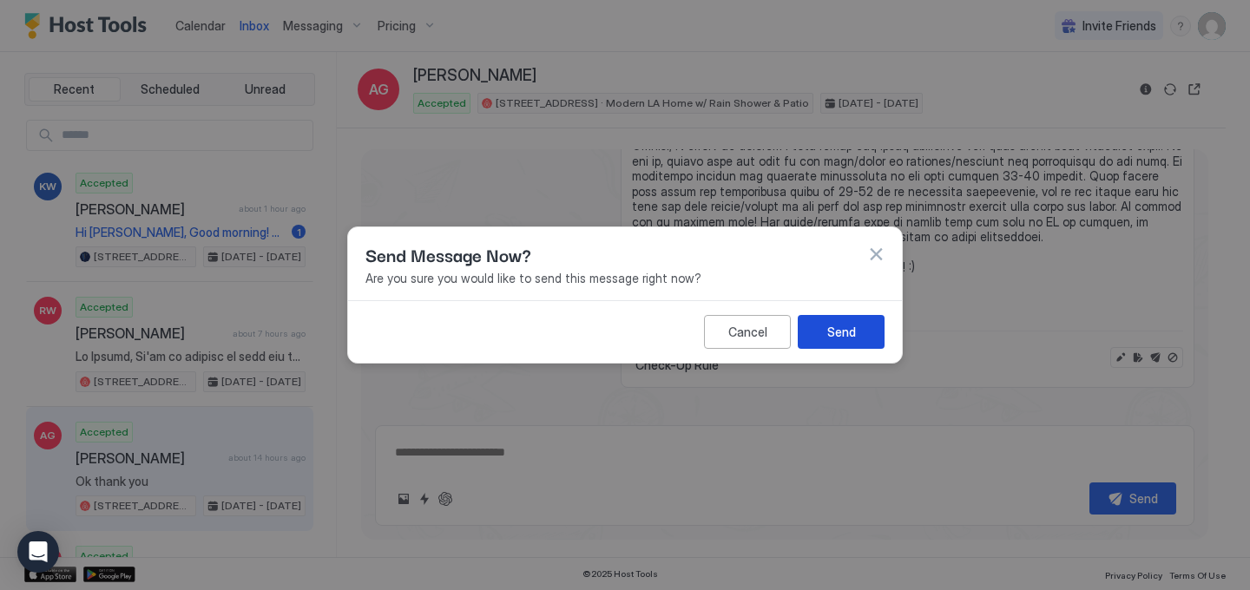
click at [829, 340] on div "Send" at bounding box center [841, 332] width 29 height 18
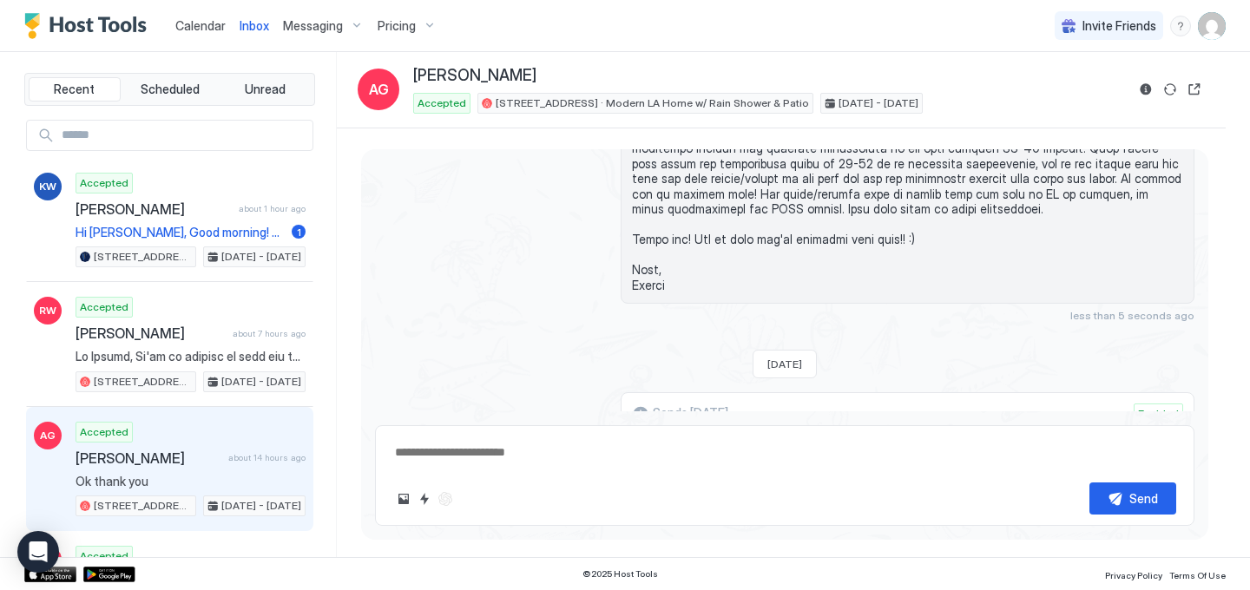
scroll to position [4408, 0]
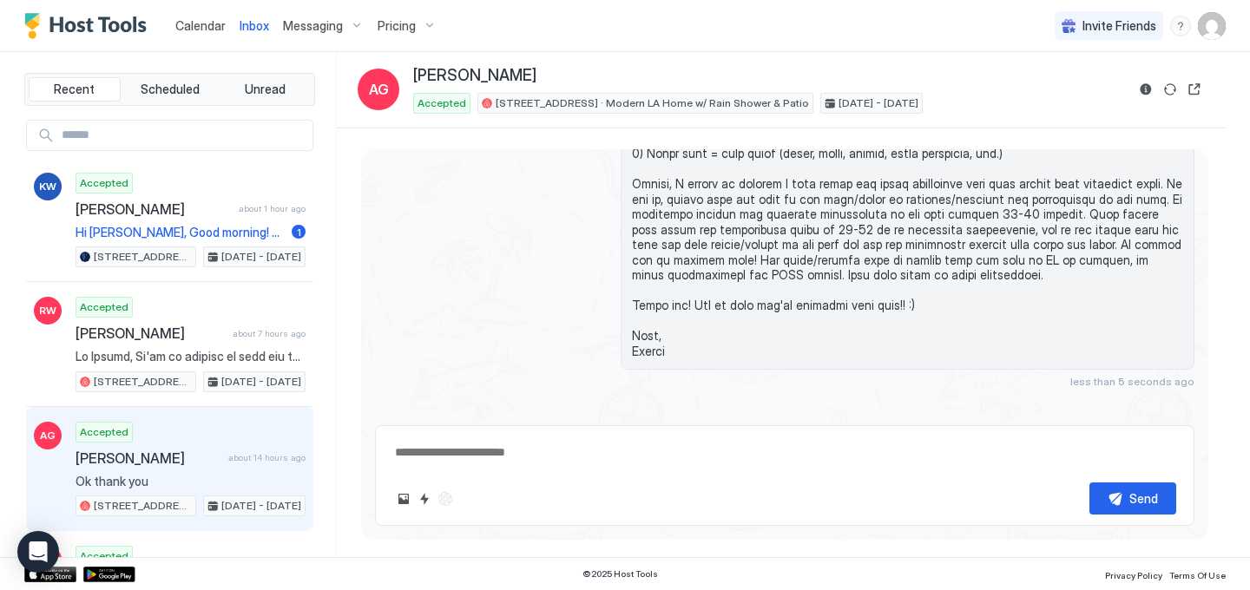
type textarea "*"
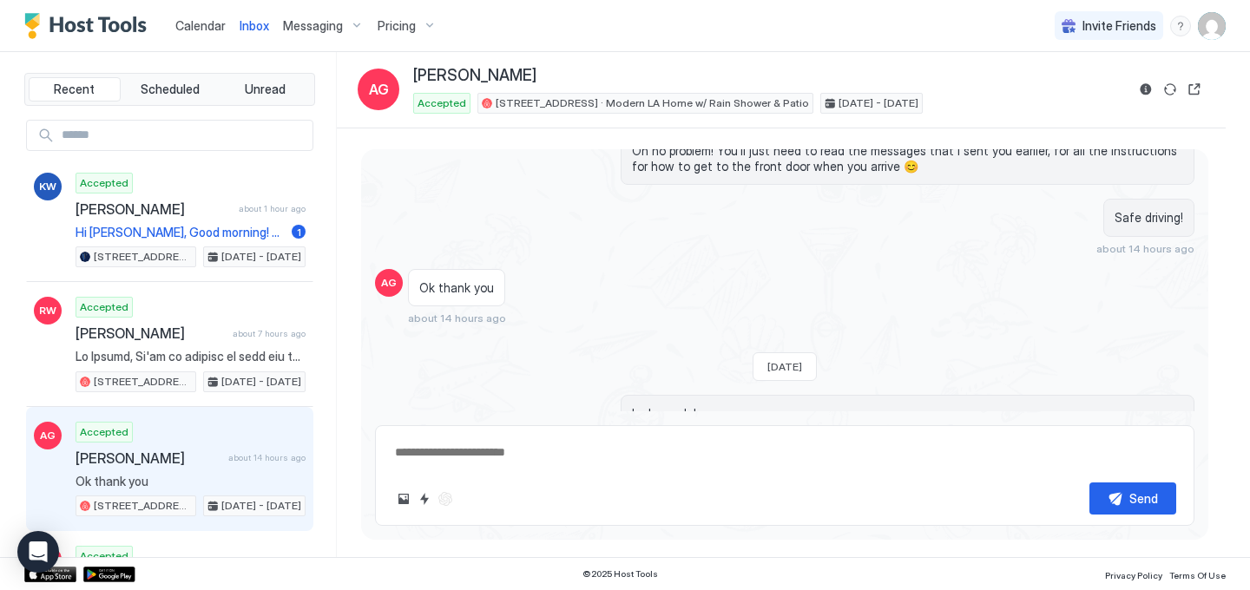
scroll to position [3843, 0]
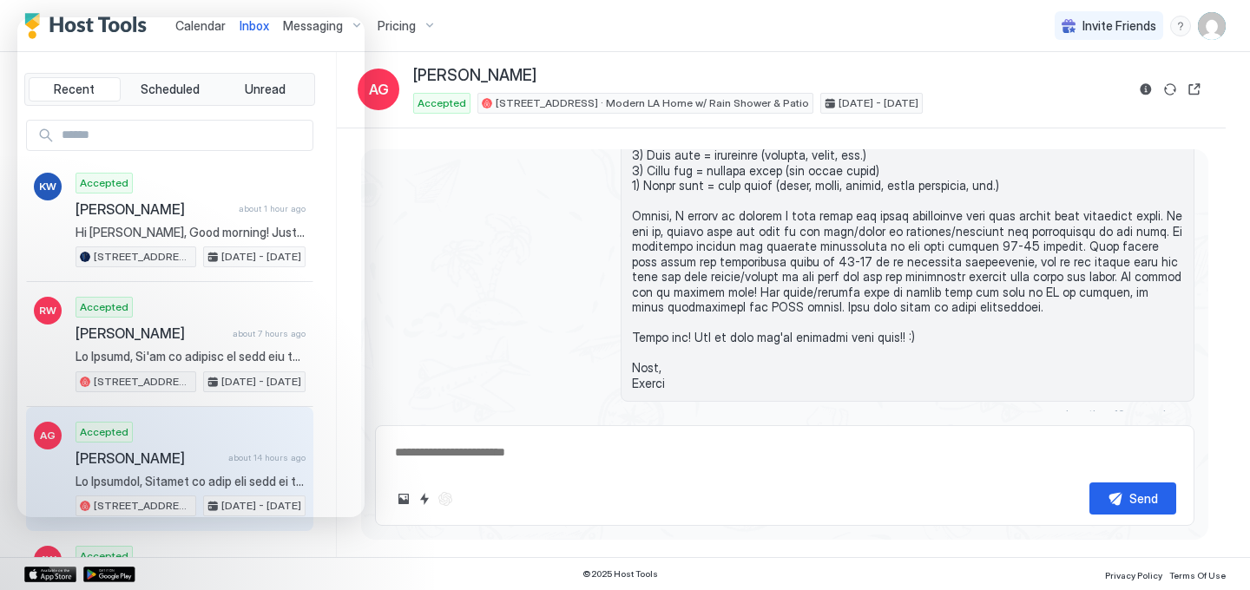
scroll to position [4317, 0]
type textarea "*"
